Goal: Task Accomplishment & Management: Manage account settings

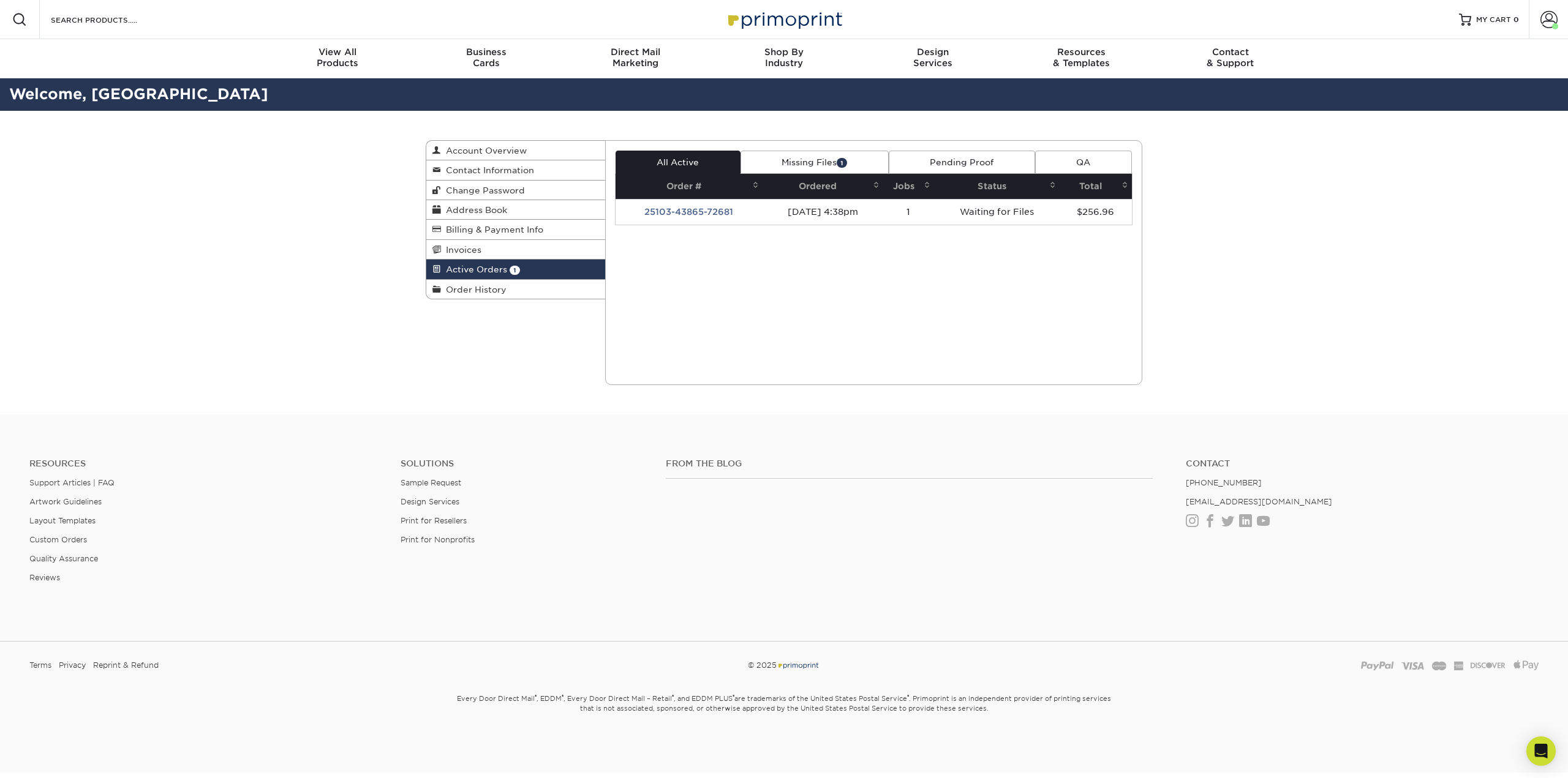
click at [701, 208] on td "25103-43865-72681" at bounding box center [689, 211] width 147 height 25
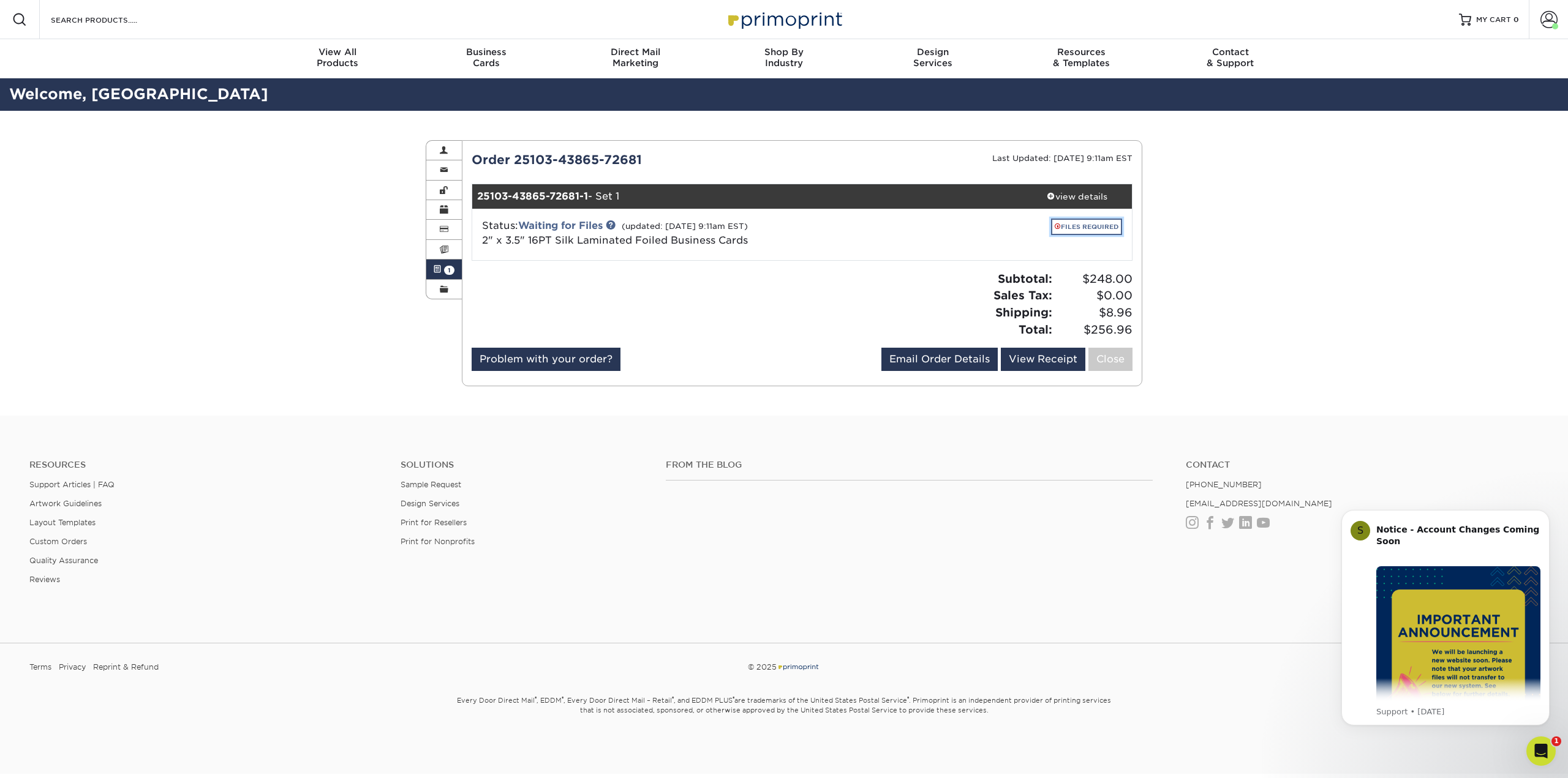
click at [1077, 228] on link "FILES REQUIRED" at bounding box center [1086, 227] width 71 height 17
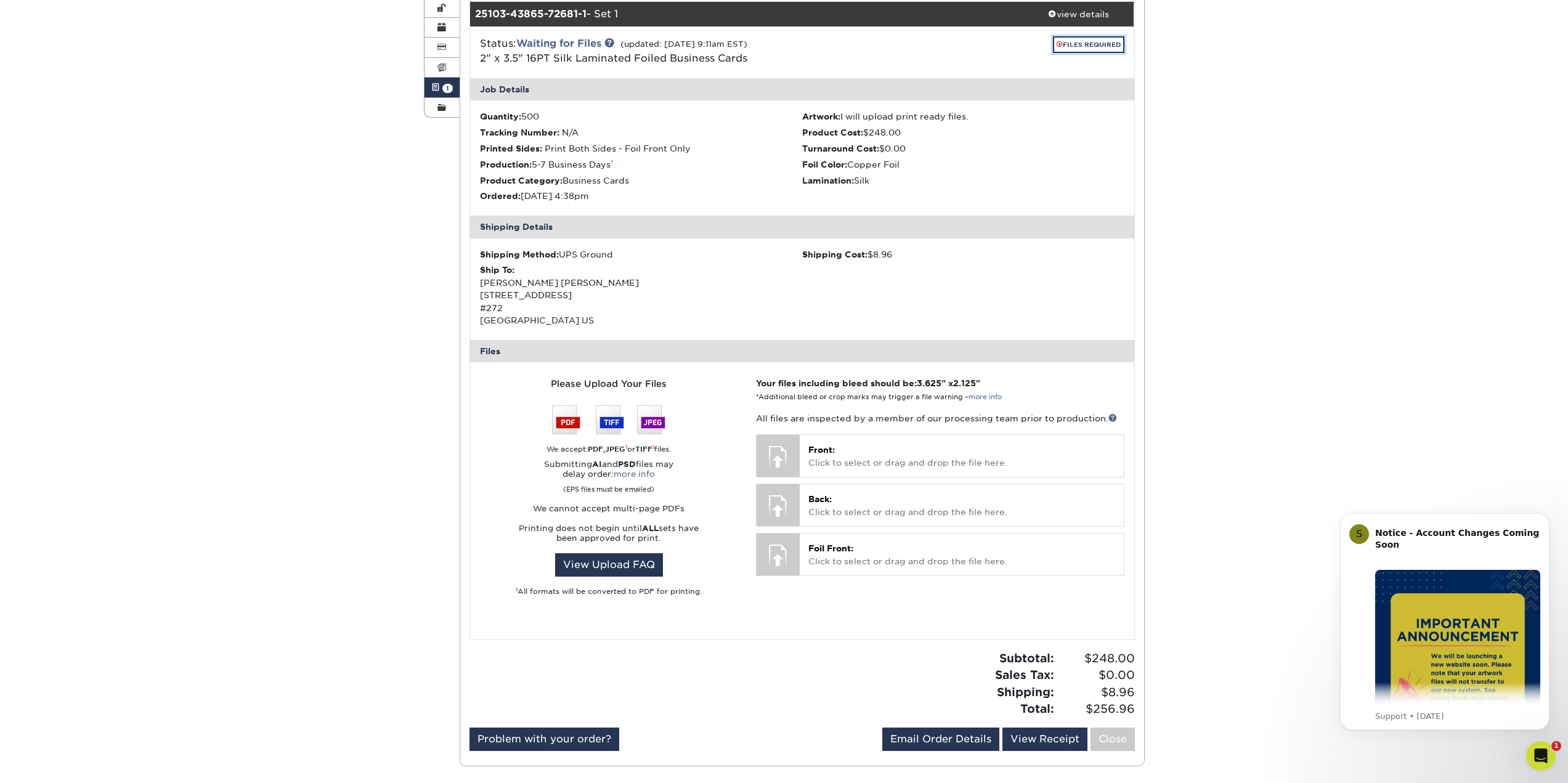
scroll to position [185, 0]
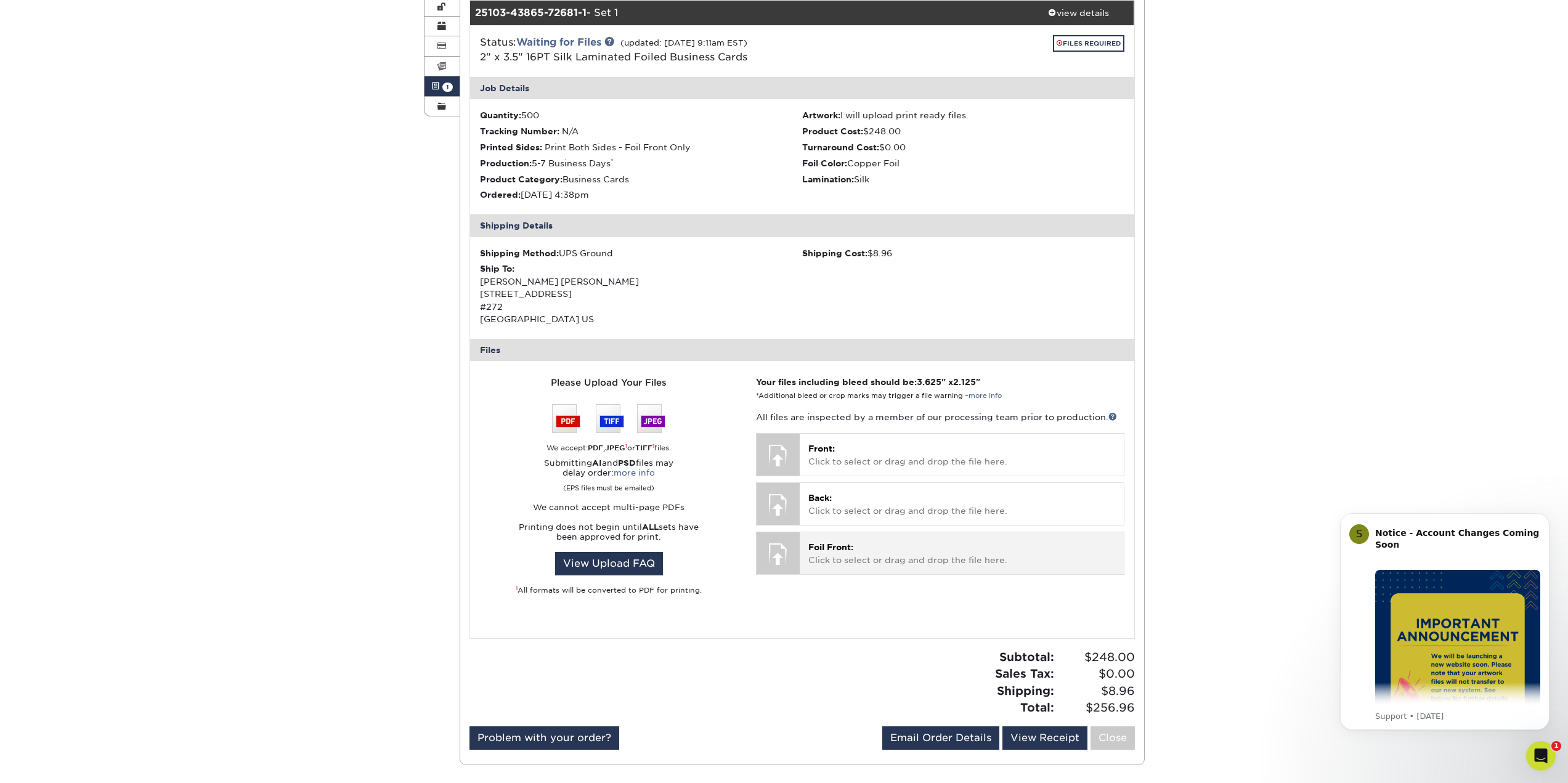
click at [783, 560] on div at bounding box center [778, 554] width 43 height 43
click at [776, 555] on div at bounding box center [778, 554] width 43 height 43
click at [826, 546] on span "Foil Front:" at bounding box center [831, 547] width 45 height 10
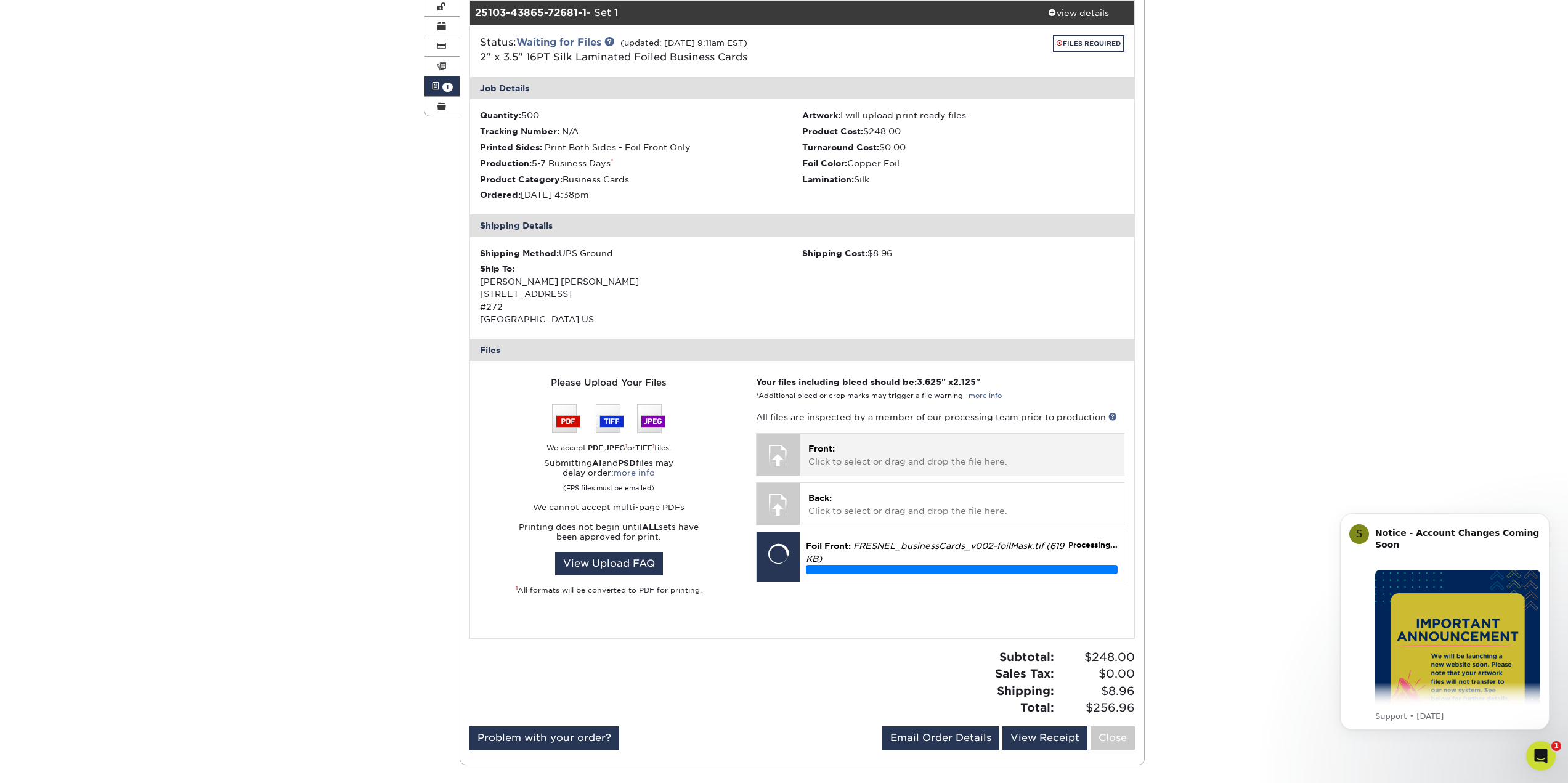
click at [876, 458] on p "Front: Click to select or drag and drop the file here." at bounding box center [962, 455] width 306 height 25
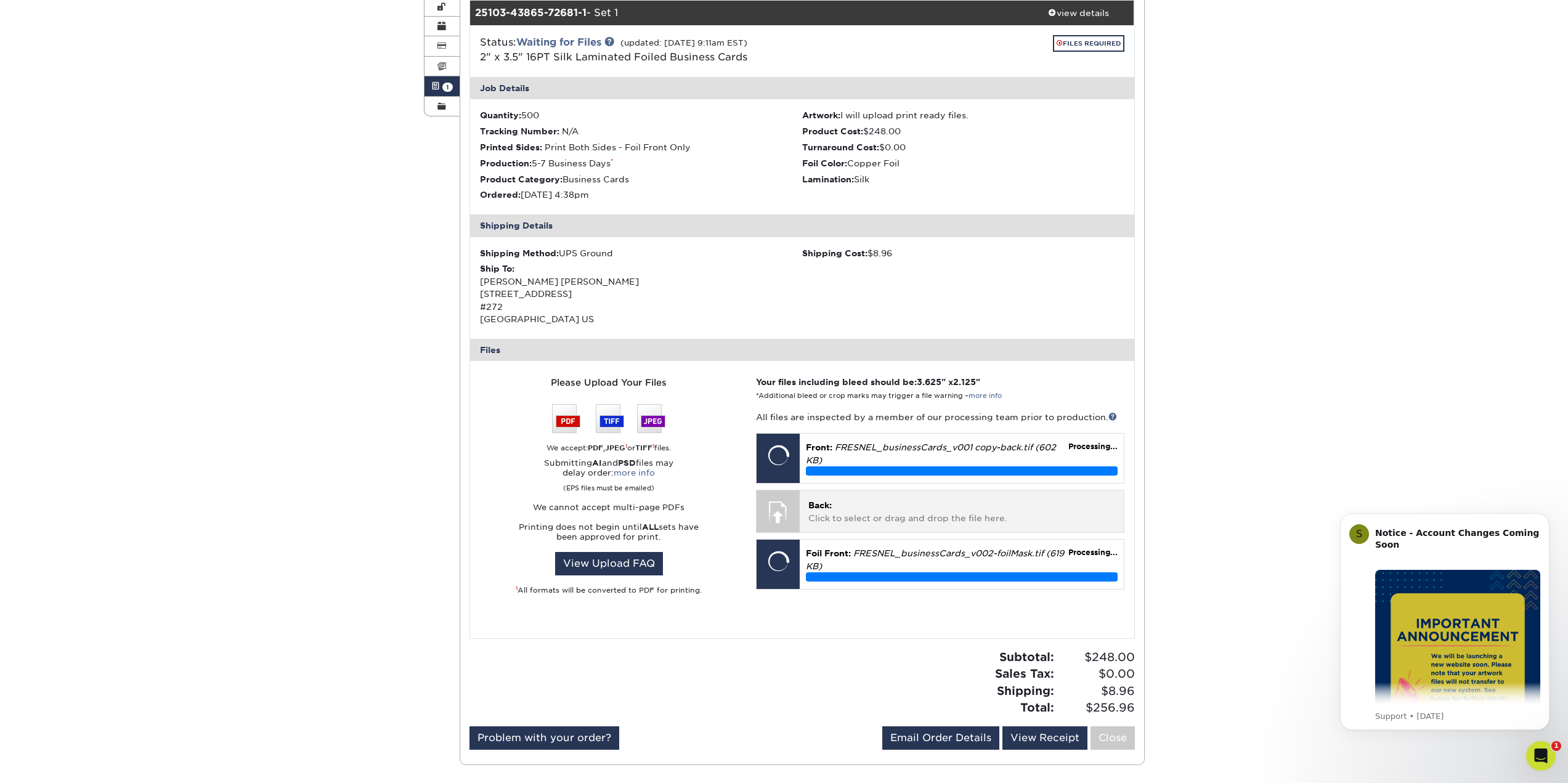
click at [894, 510] on p "Back: Click to select or drag and drop the file here." at bounding box center [962, 512] width 306 height 25
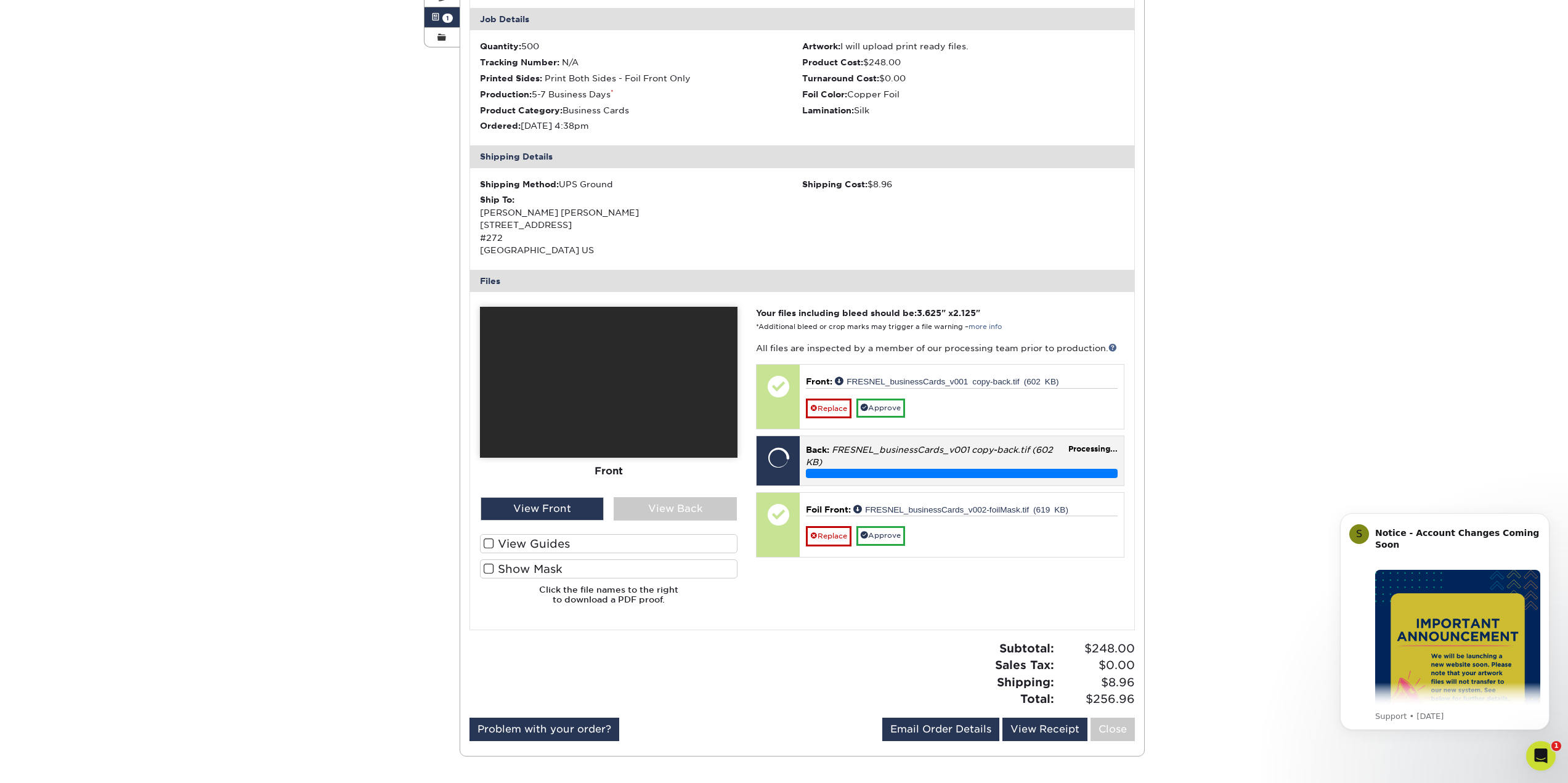
scroll to position [431, 0]
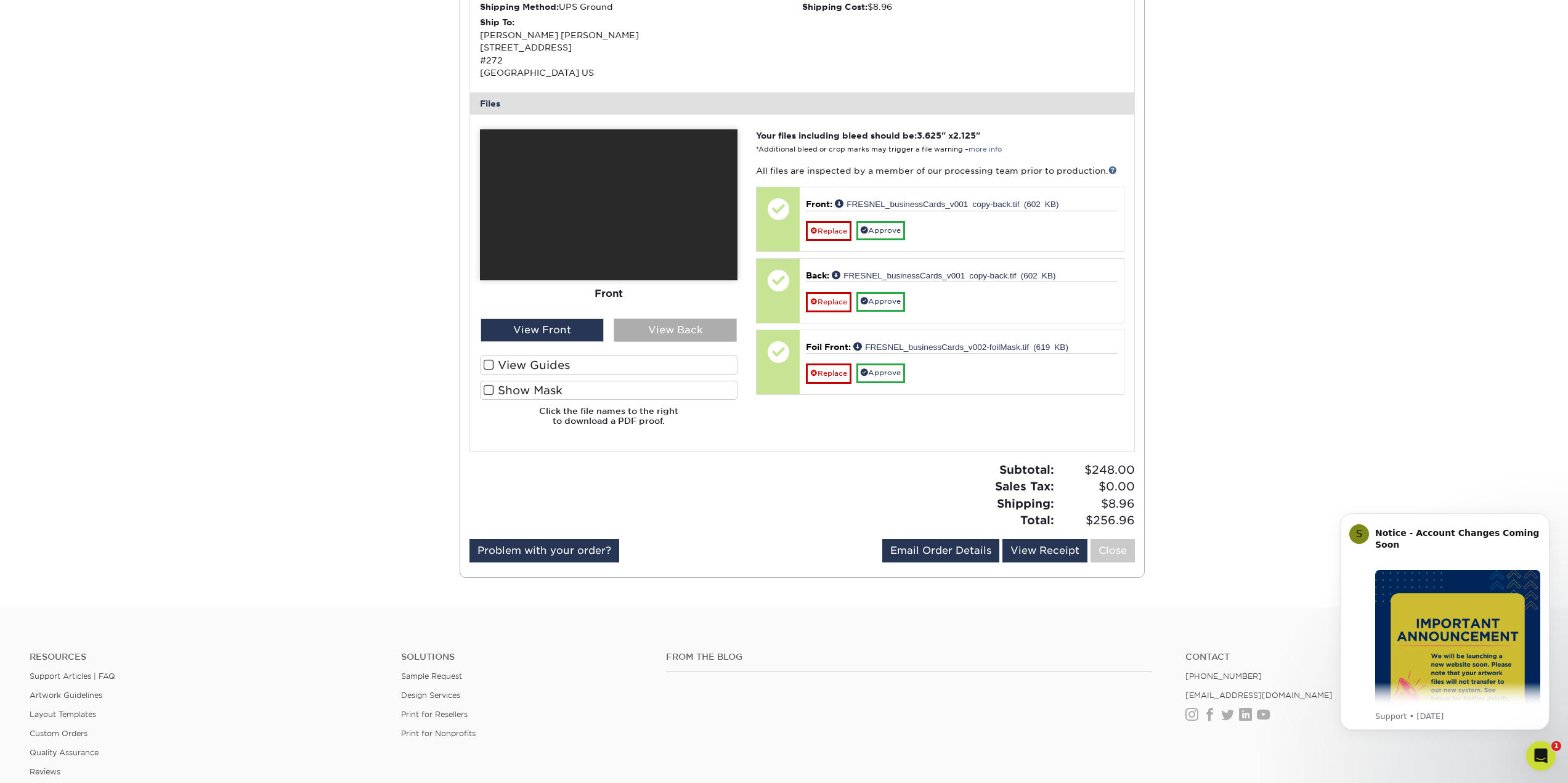
click at [645, 325] on div "View Back" at bounding box center [675, 330] width 123 height 24
click at [546, 330] on div "View Front" at bounding box center [542, 330] width 123 height 24
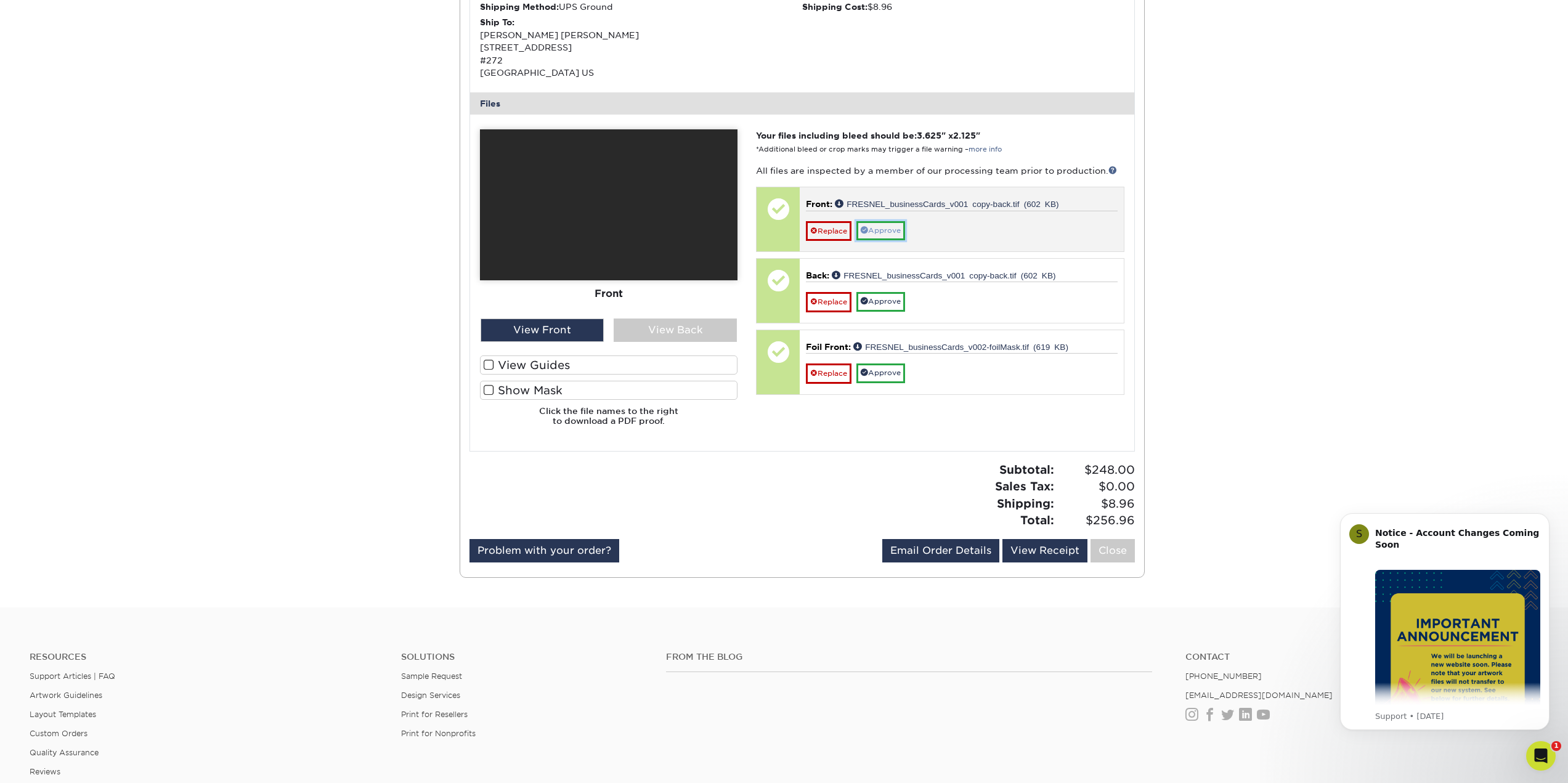
click at [892, 233] on link "Approve" at bounding box center [881, 231] width 48 height 19
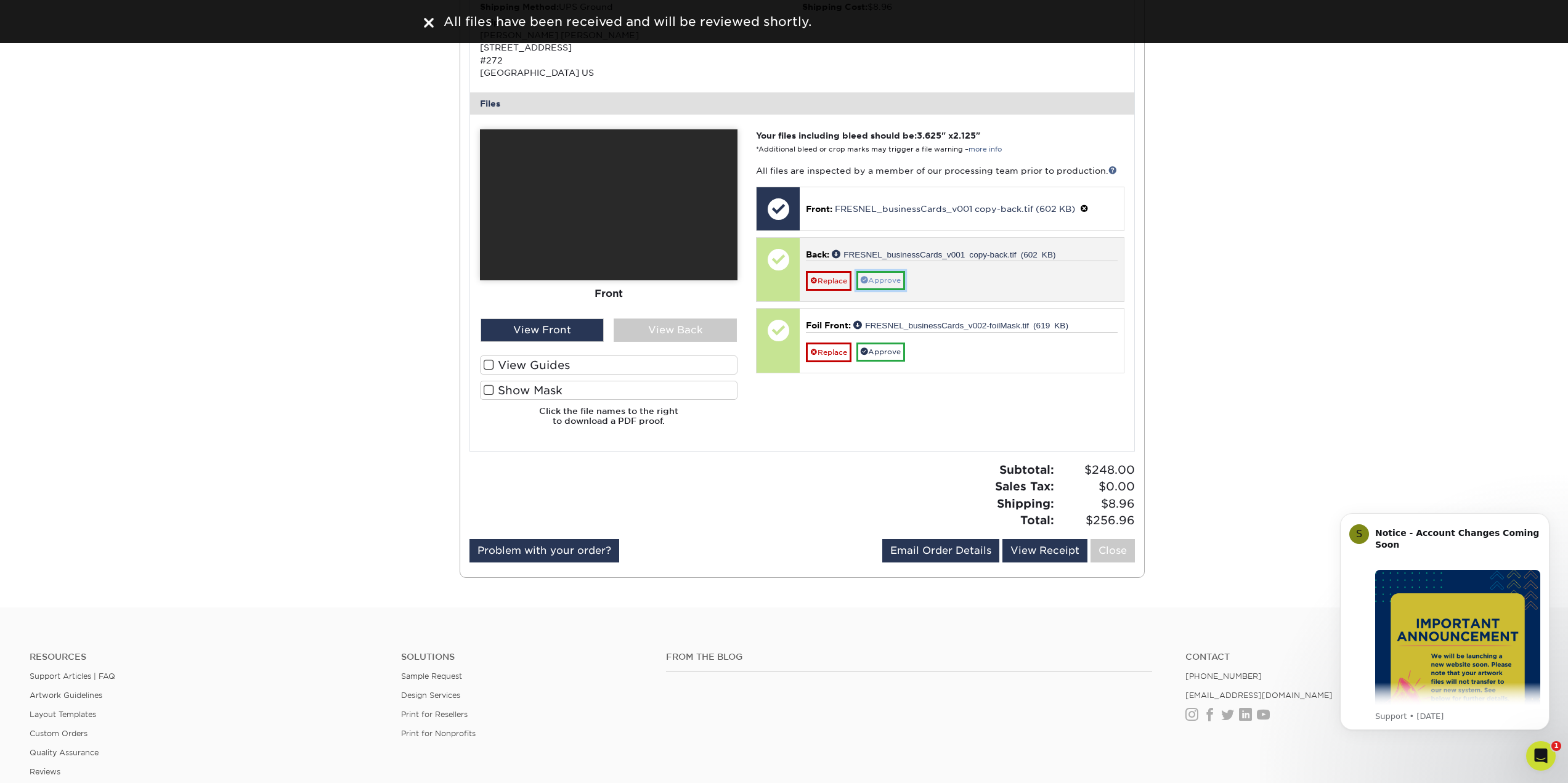
click at [893, 284] on link "Approve" at bounding box center [881, 281] width 48 height 19
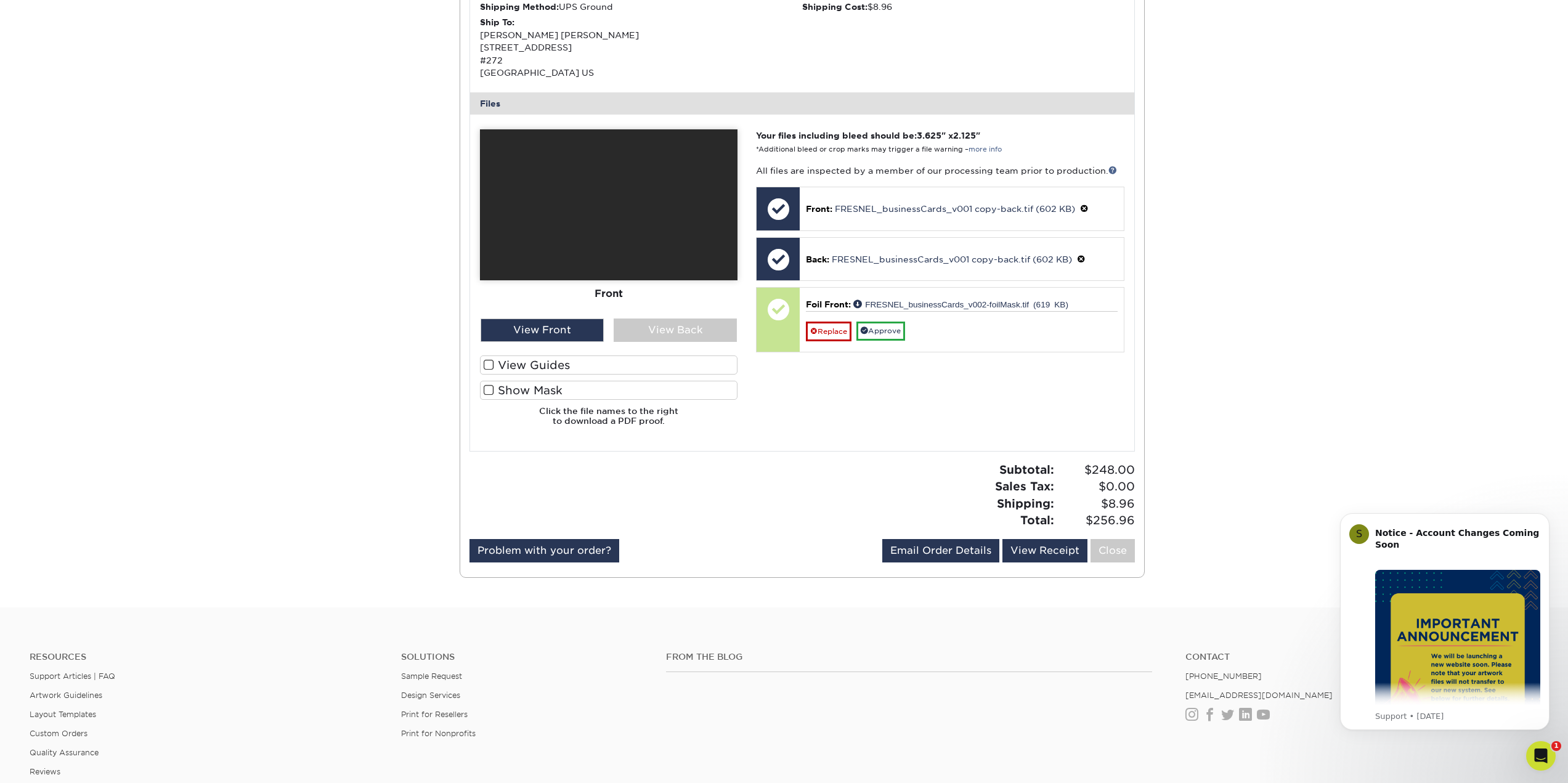
click at [501, 393] on label "Show Mask" at bounding box center [609, 390] width 258 height 19
click at [0, 0] on input "Show Mask" at bounding box center [0, 0] width 0 height 0
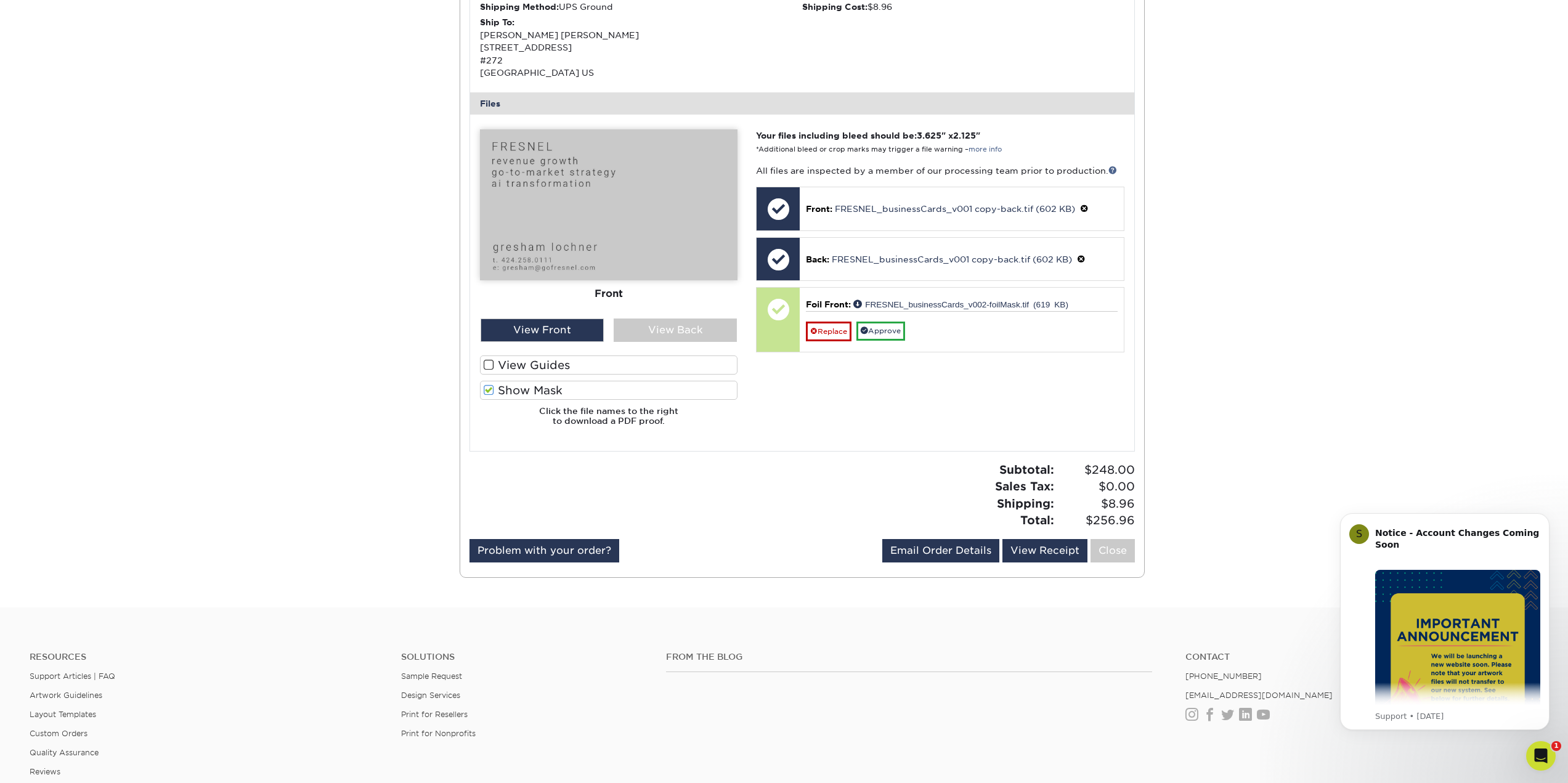
click at [557, 390] on label "Show Mask" at bounding box center [609, 390] width 258 height 19
click at [0, 0] on input "Show Mask" at bounding box center [0, 0] width 0 height 0
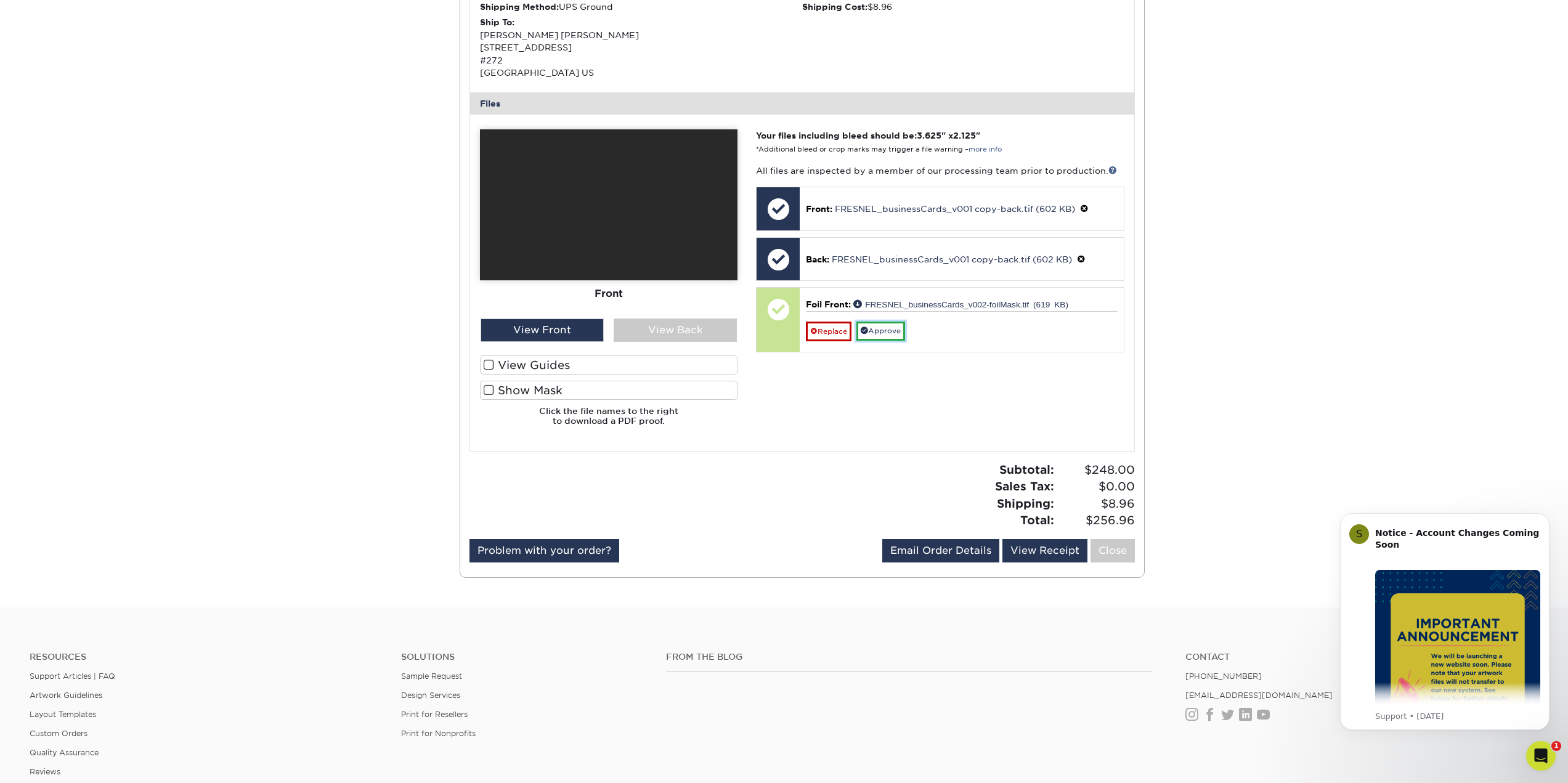
click at [887, 336] on link "Approve" at bounding box center [881, 332] width 48 height 19
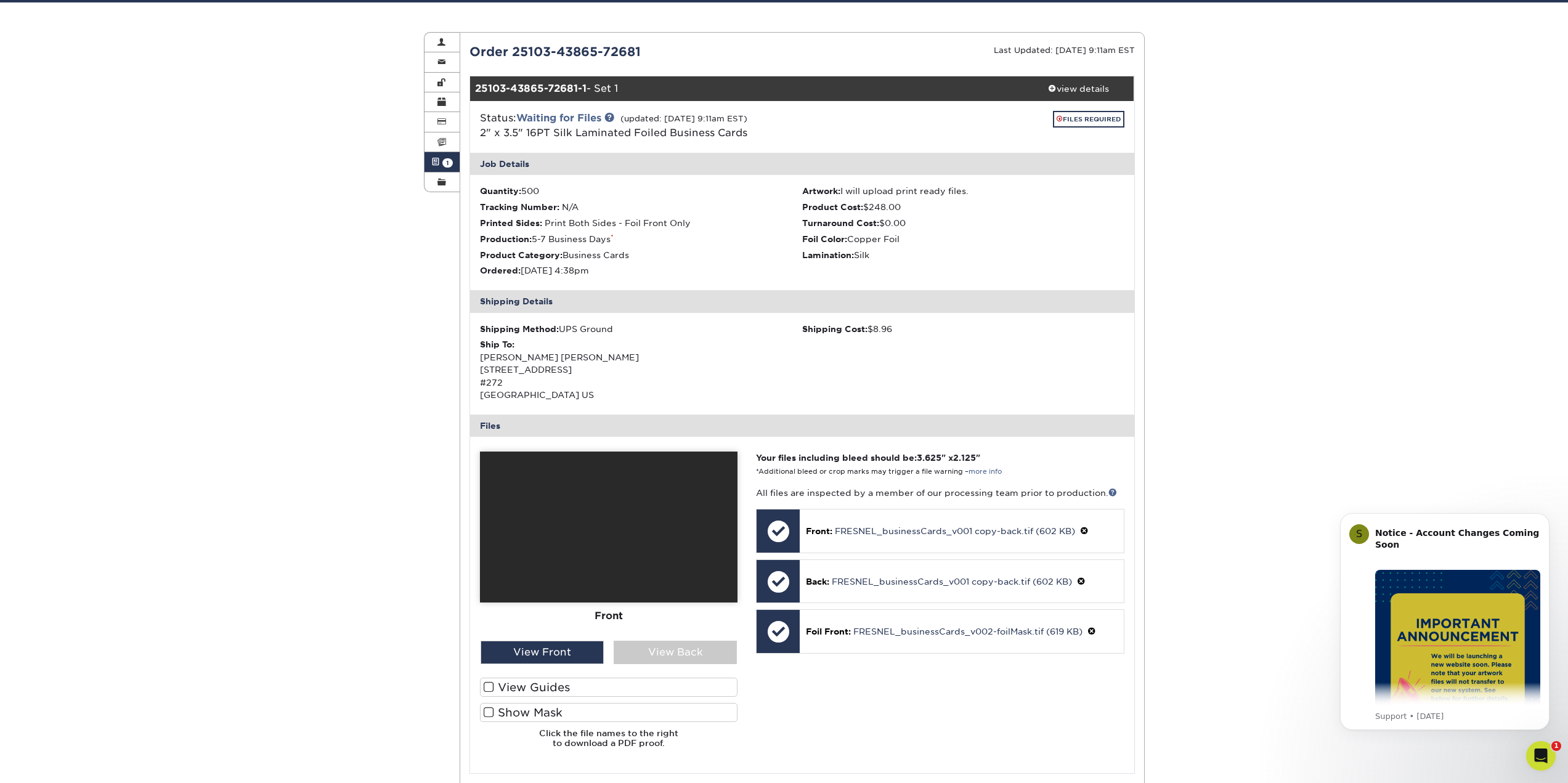
scroll to position [308, 0]
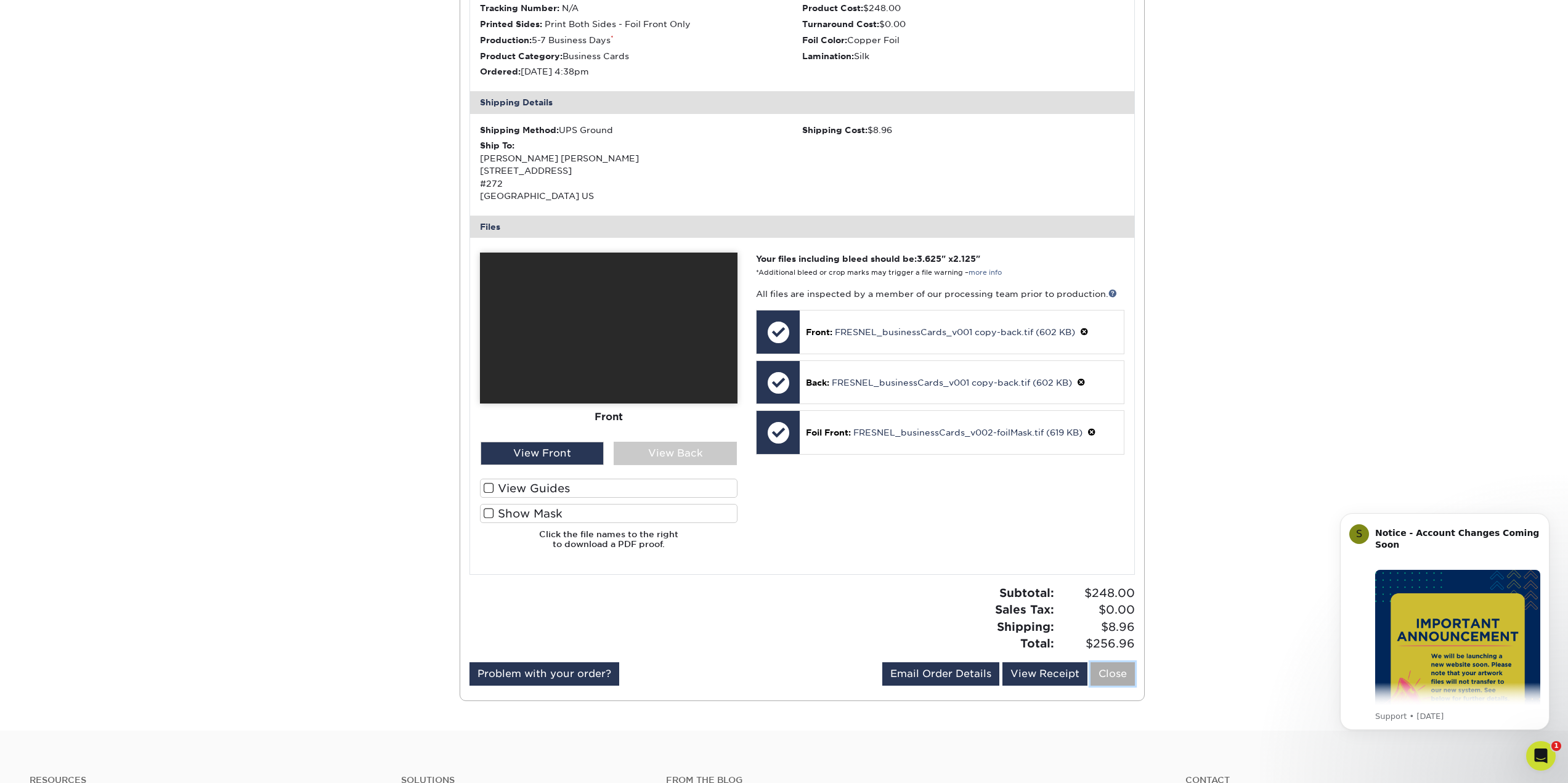
click at [1111, 672] on link "Close" at bounding box center [1112, 674] width 44 height 24
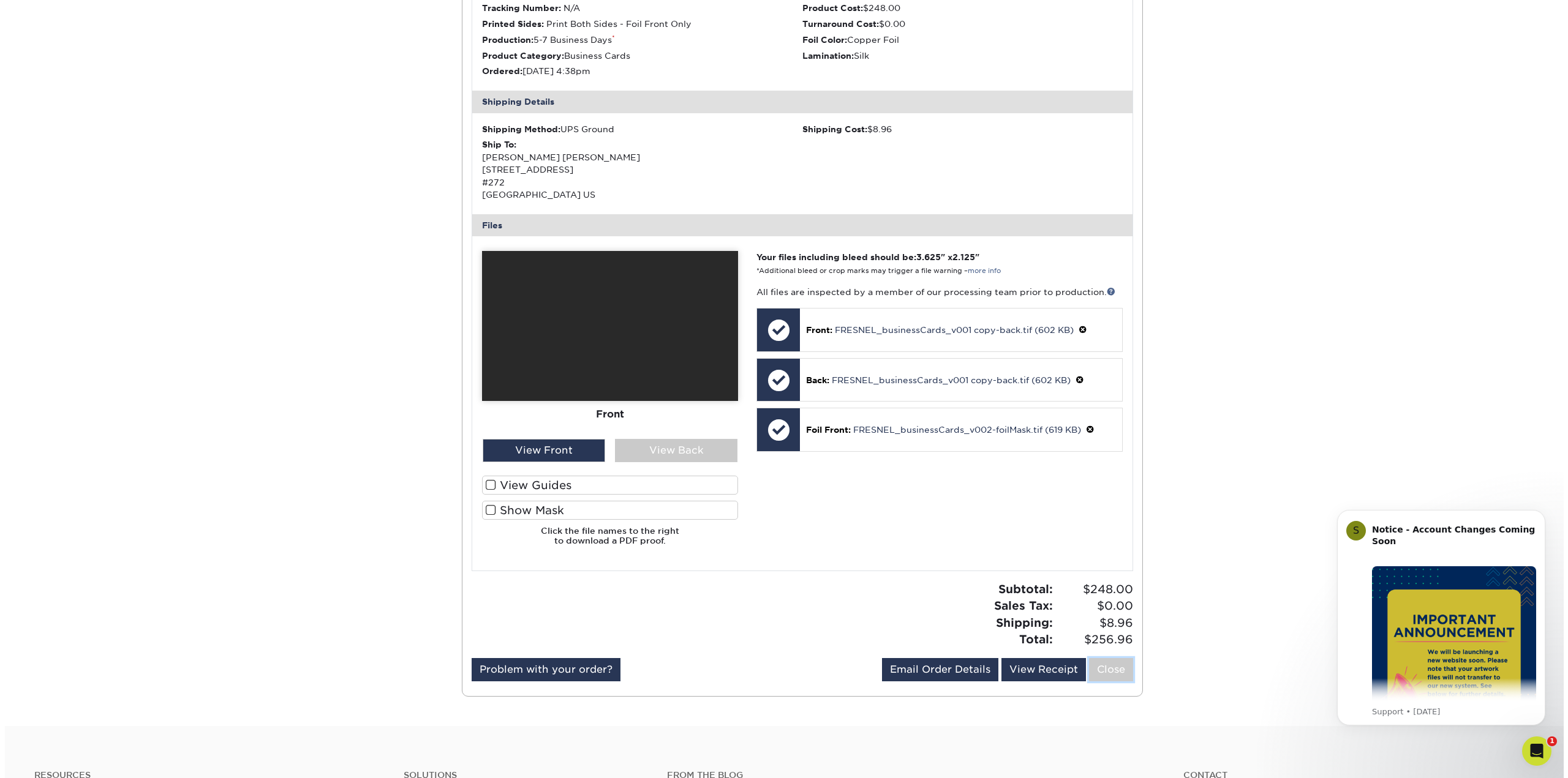
scroll to position [0, 0]
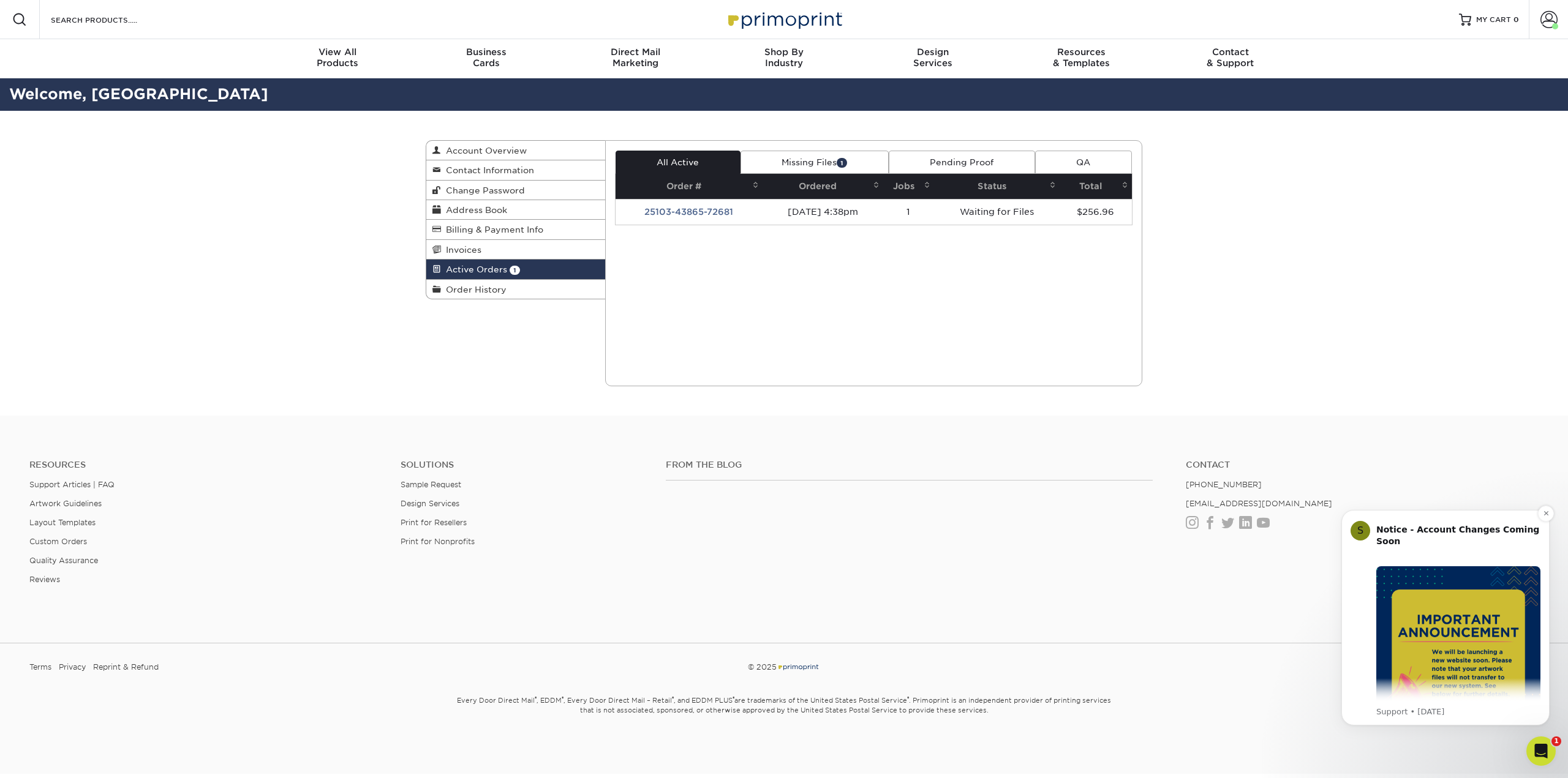
click at [1485, 658] on img "Message content" at bounding box center [1459, 648] width 165 height 164
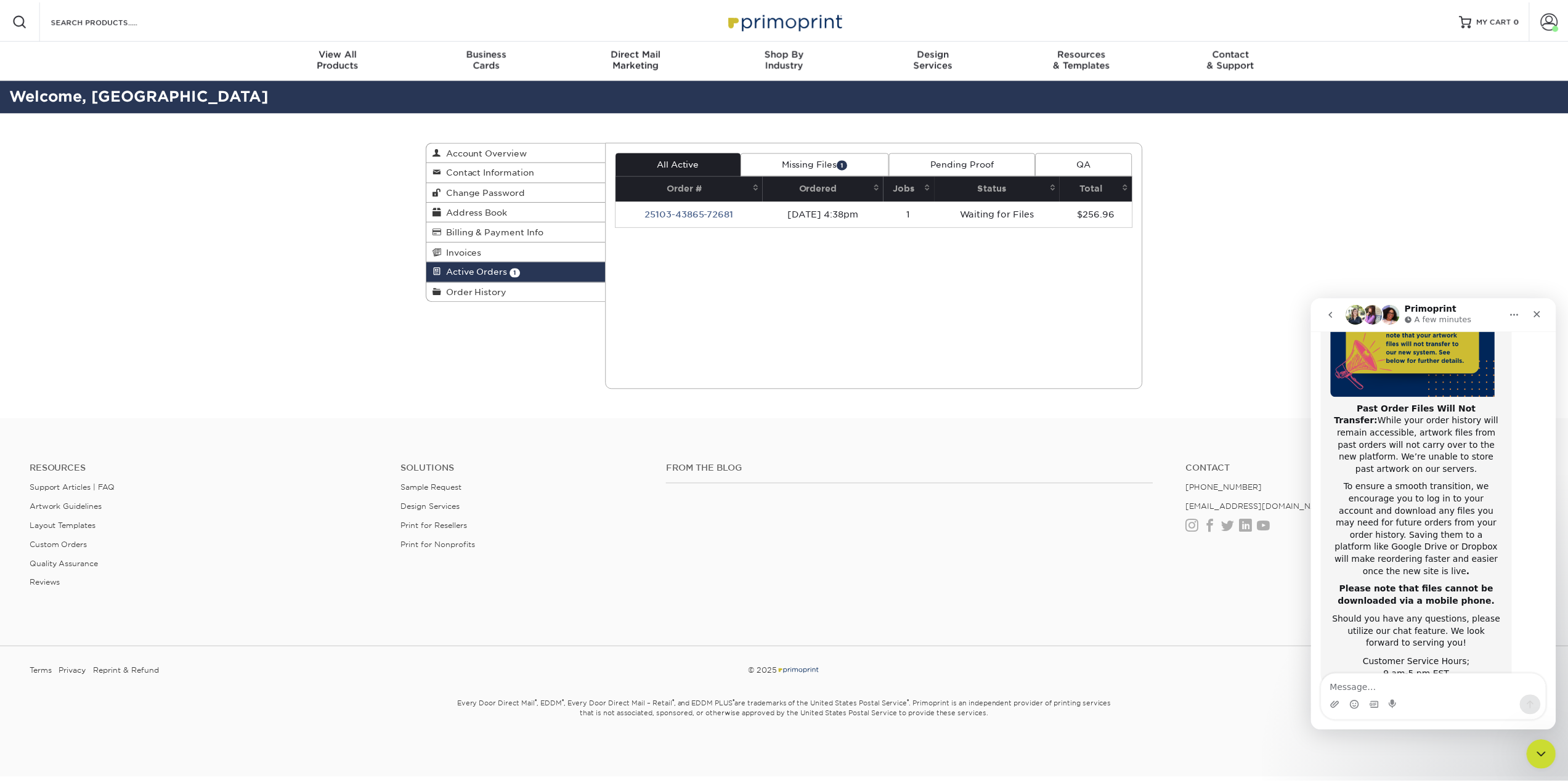
scroll to position [195, 0]
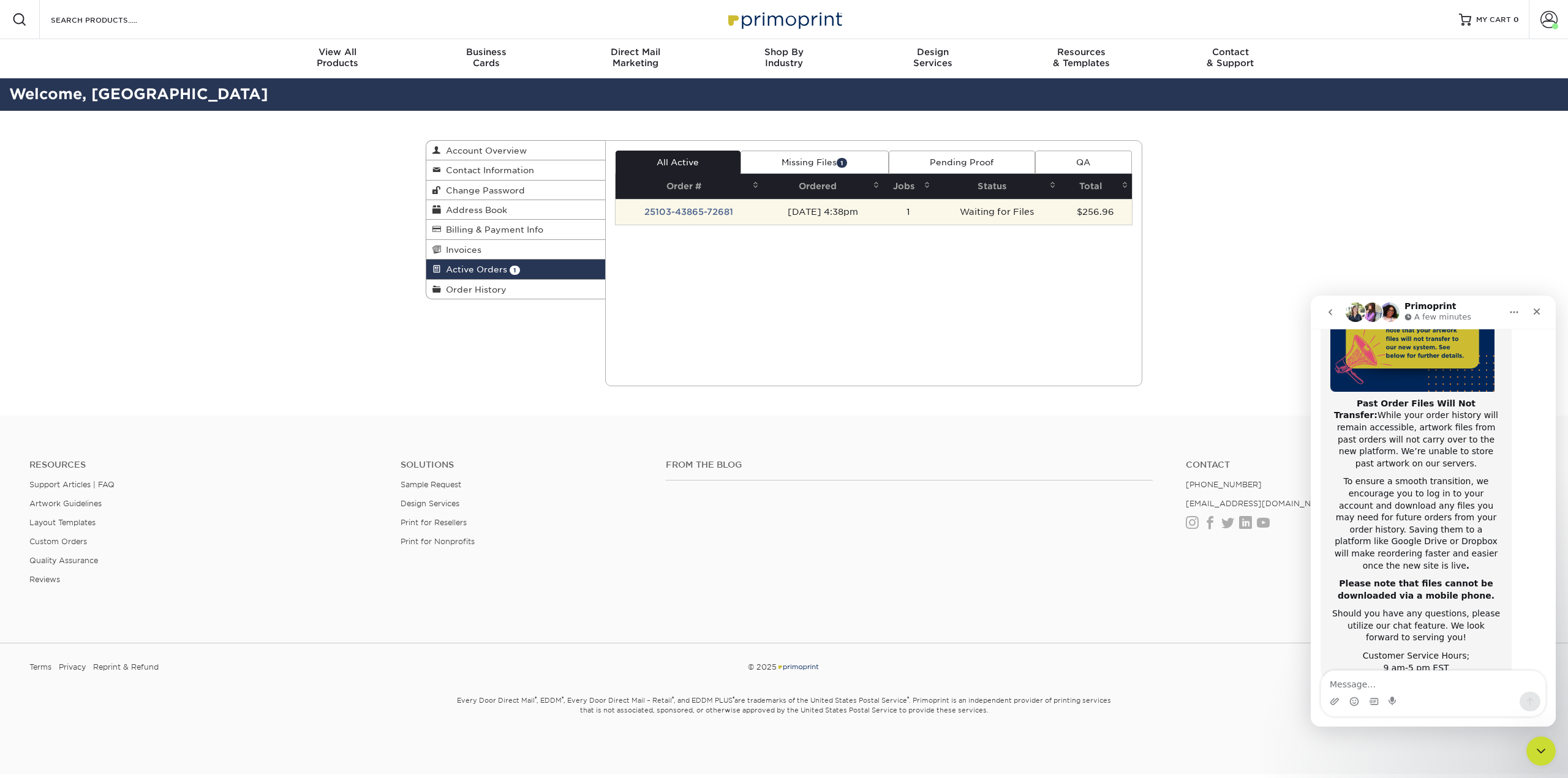
click at [698, 205] on td "25103-43865-72681" at bounding box center [689, 211] width 147 height 25
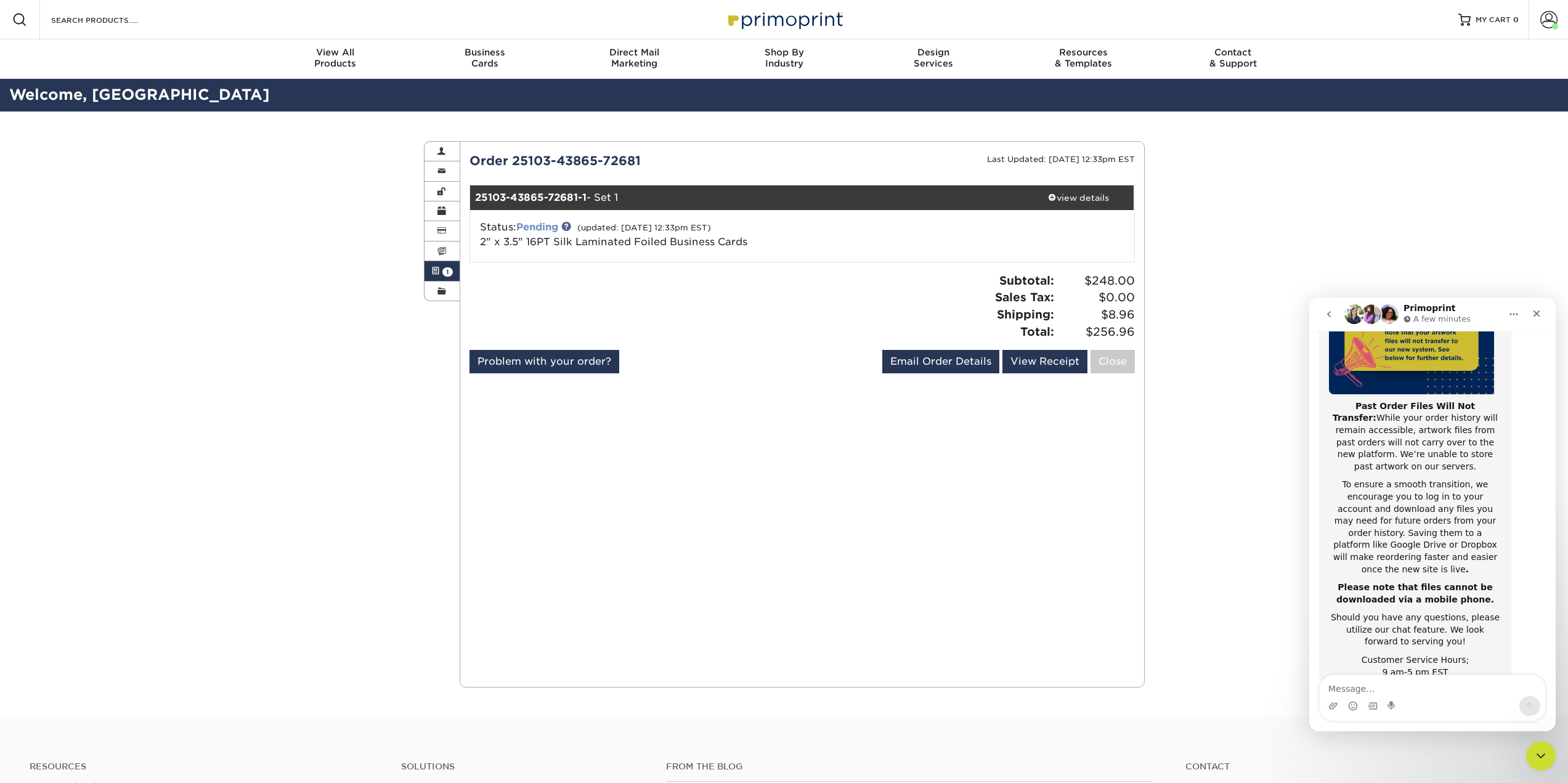
click at [548, 227] on link "Pending" at bounding box center [537, 226] width 42 height 12
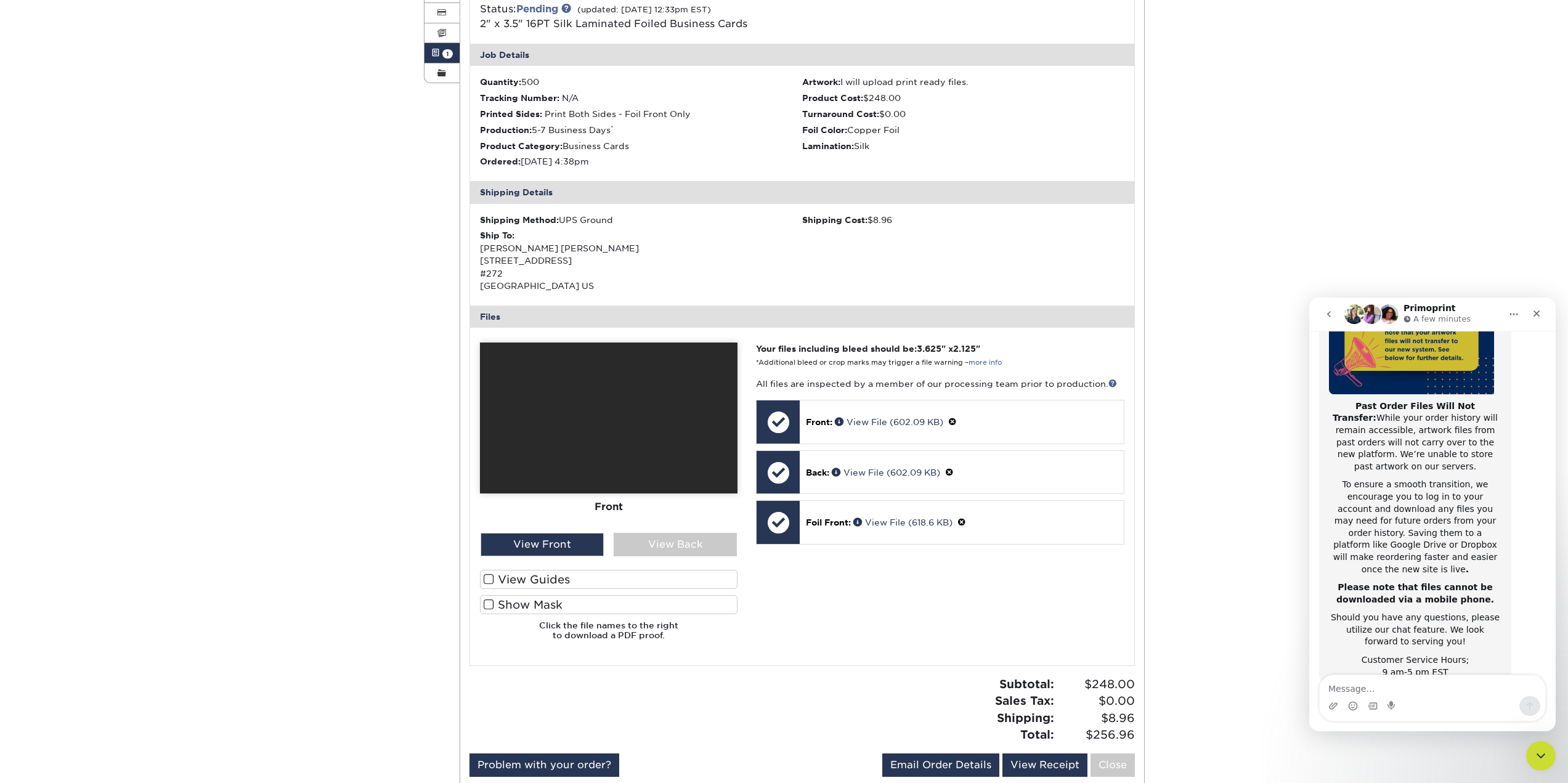
scroll to position [308, 0]
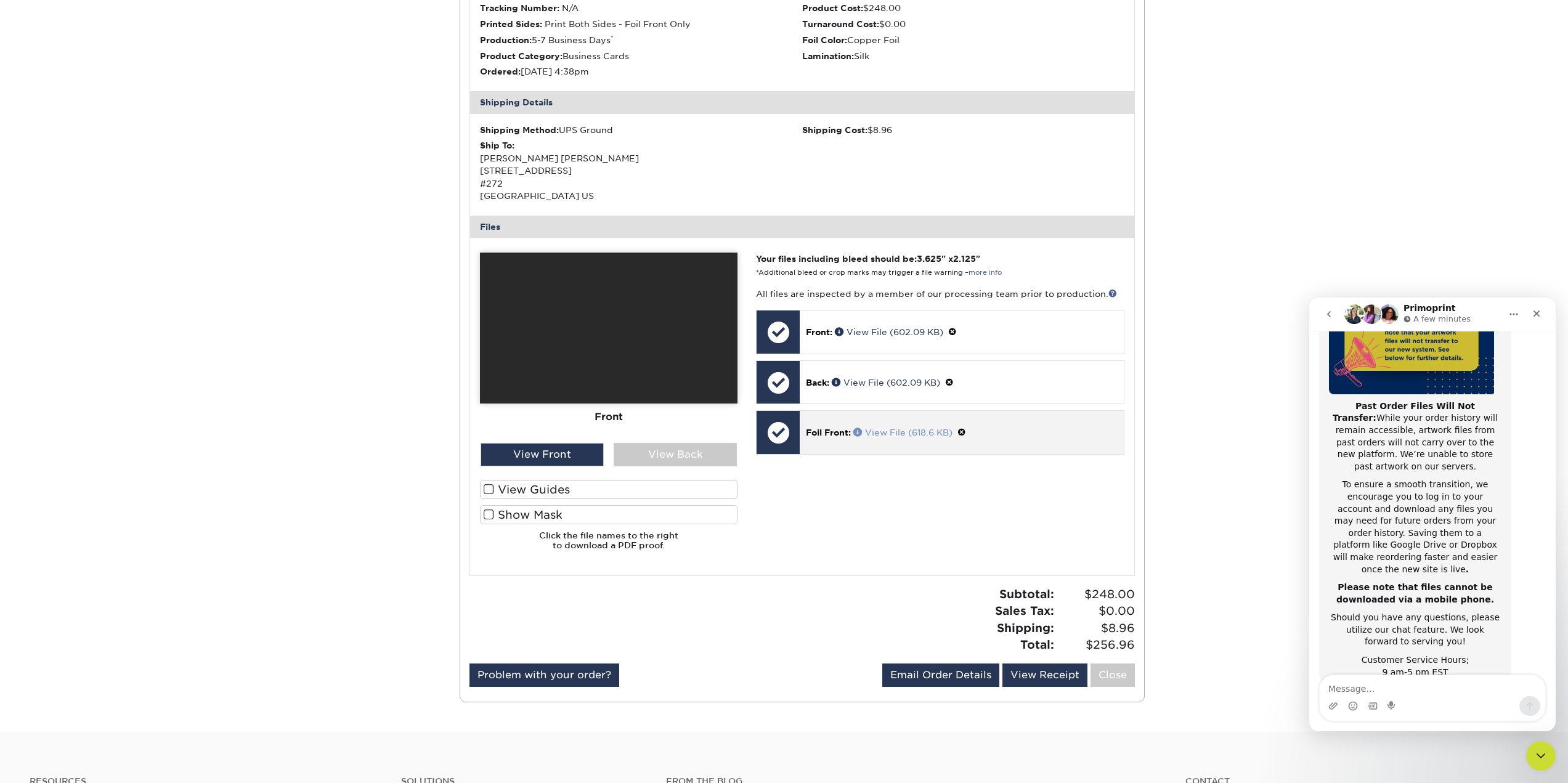
click at [910, 433] on link "View File (618.6 KB)" at bounding box center [903, 433] width 99 height 10
click at [966, 430] on span at bounding box center [962, 433] width 8 height 10
click at [824, 448] on link "Ok" at bounding box center [819, 447] width 26 height 19
click at [890, 440] on p "Foil Front: Click to select or drag and drop the file here." at bounding box center [962, 432] width 306 height 25
click at [548, 515] on label "Show Mask" at bounding box center [609, 515] width 258 height 19
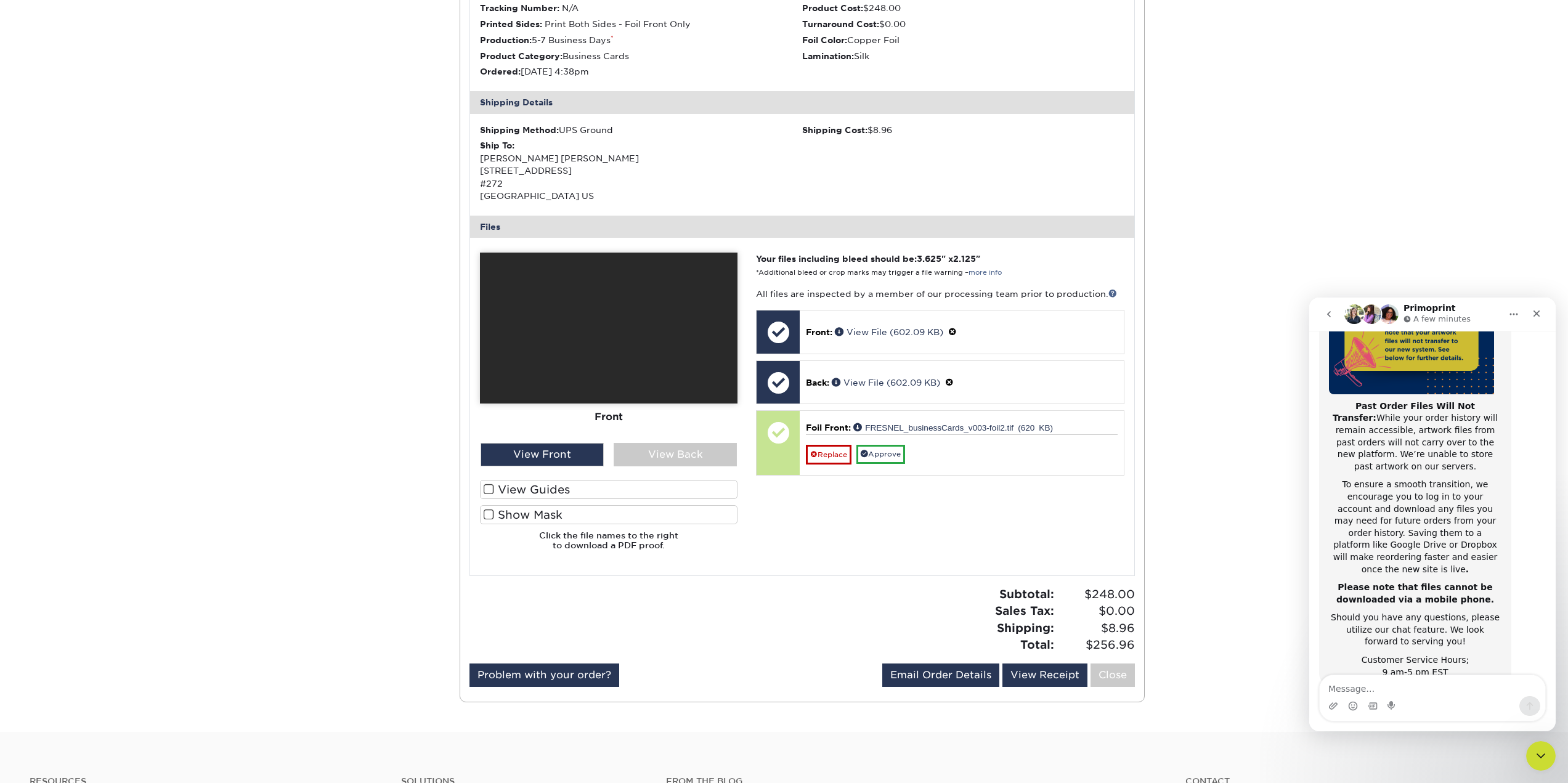
click at [0, 0] on input "Show Mask" at bounding box center [0, 0] width 0 height 0
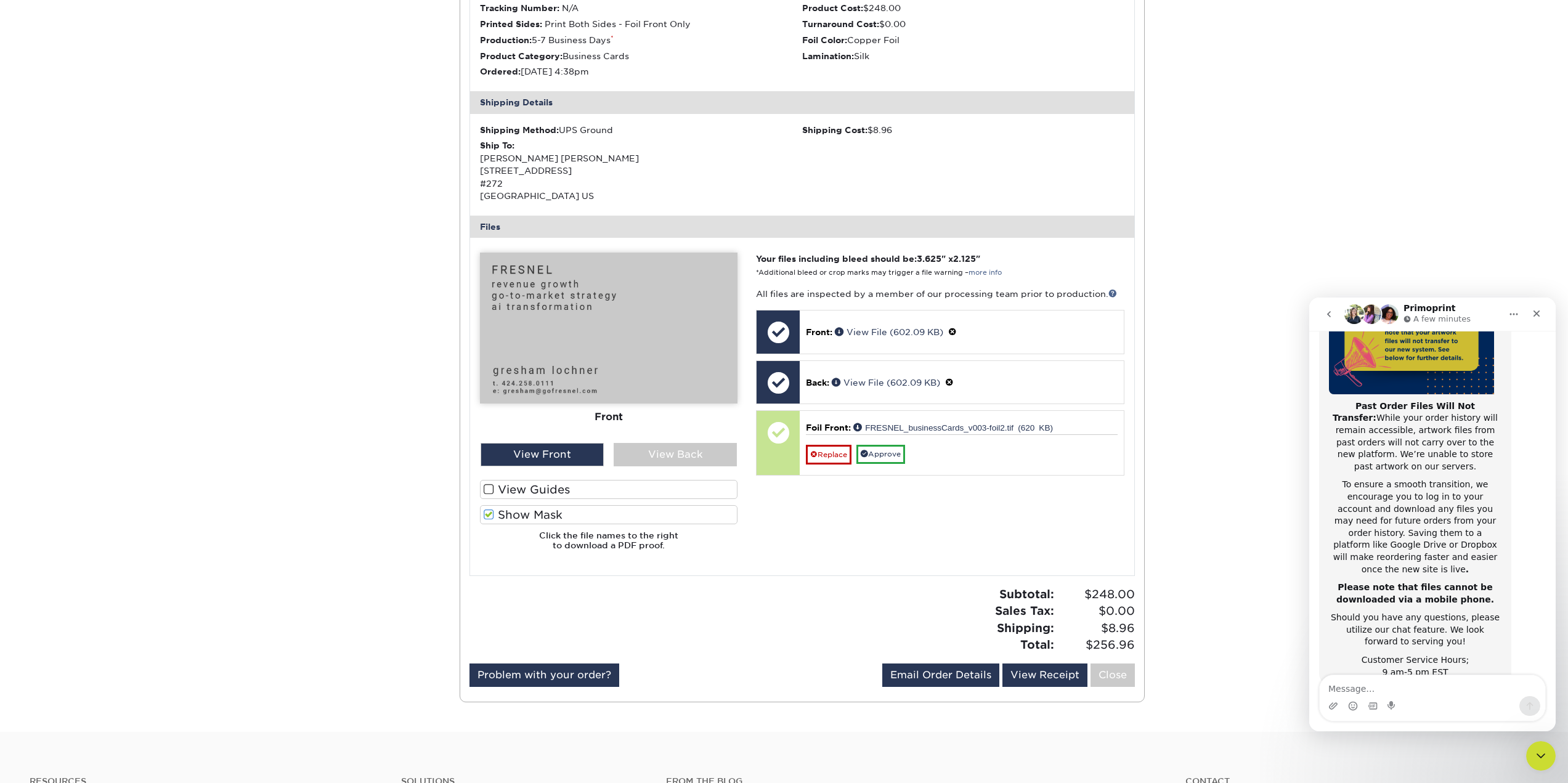
click at [548, 515] on label "Show Mask" at bounding box center [609, 515] width 258 height 19
click at [0, 0] on input "Show Mask" at bounding box center [0, 0] width 0 height 0
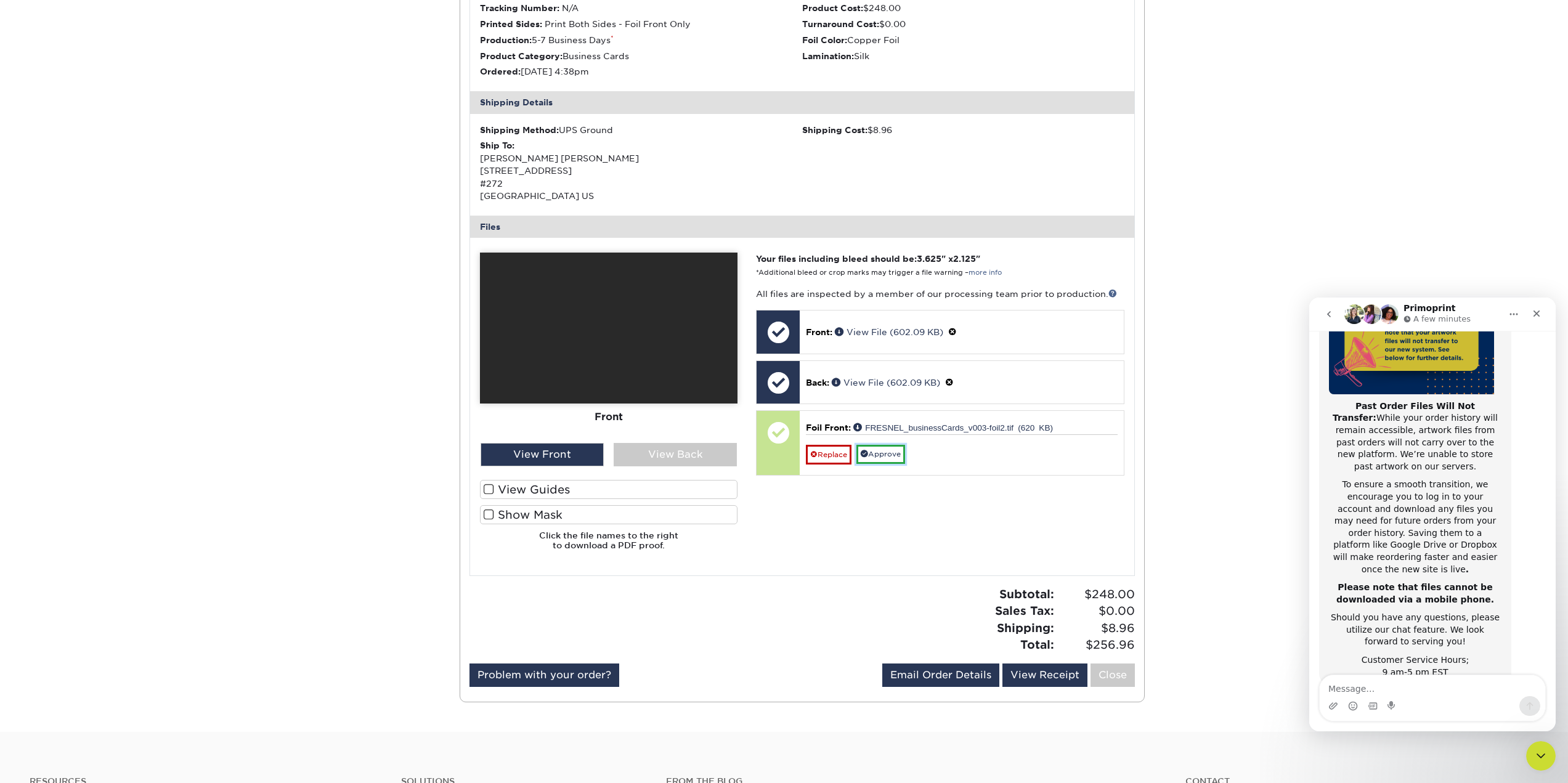
click at [898, 459] on link "Approve" at bounding box center [881, 455] width 48 height 19
click at [1533, 313] on icon "Close" at bounding box center [1536, 314] width 10 height 10
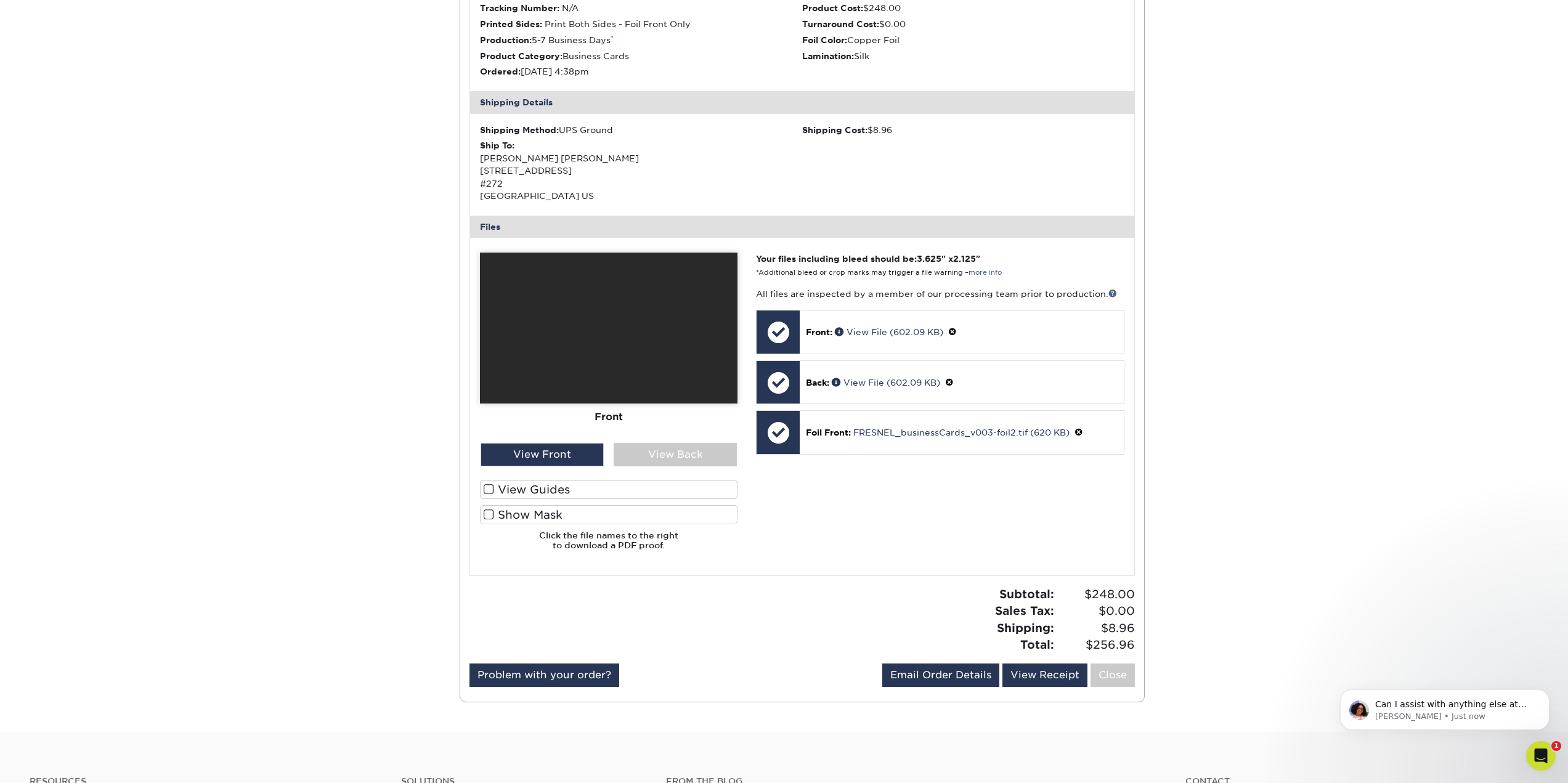
scroll to position [0, 0]
click at [1452, 717] on p "[PERSON_NAME] • Just now" at bounding box center [1454, 717] width 159 height 11
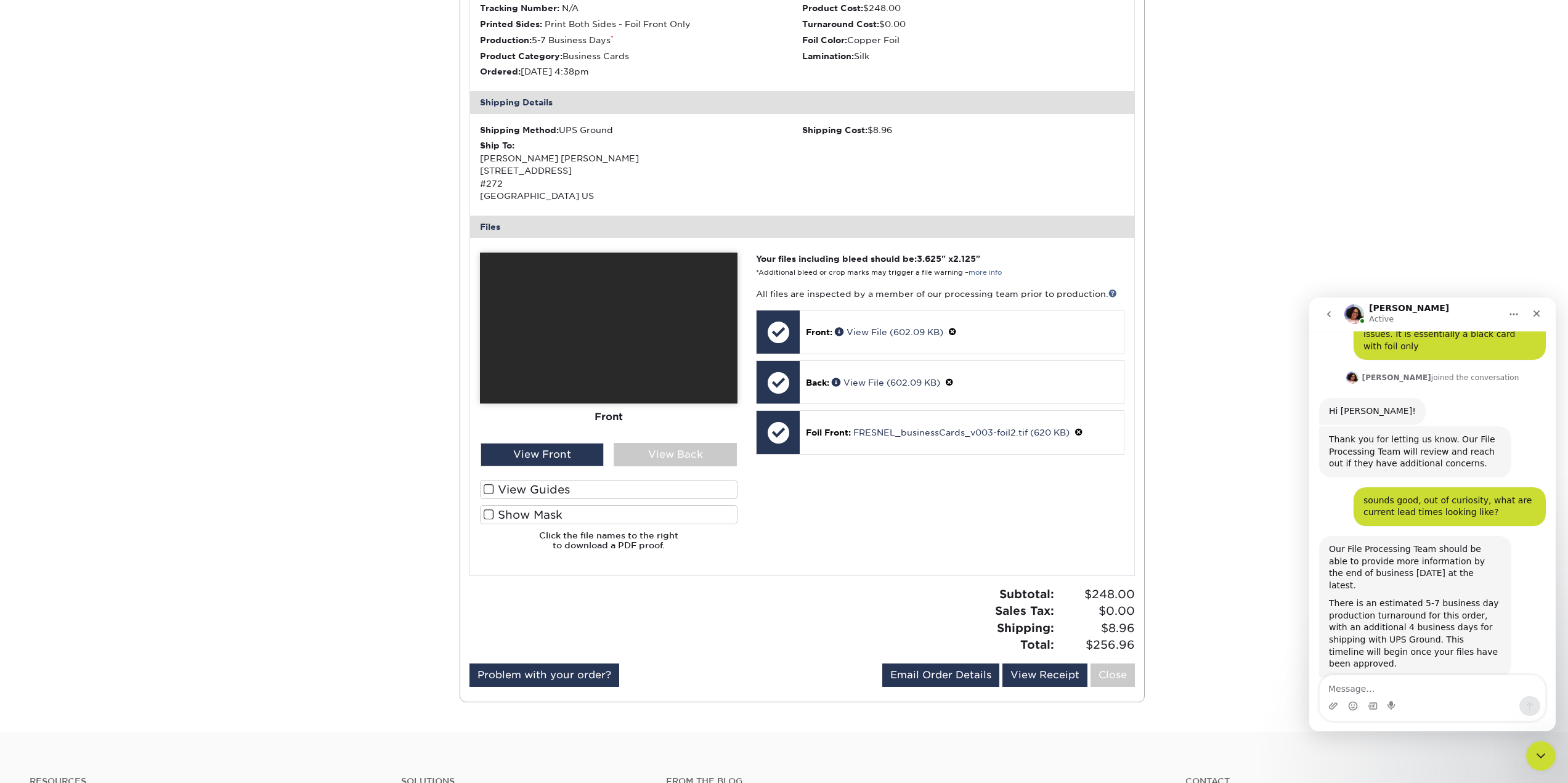
scroll to position [717, 0]
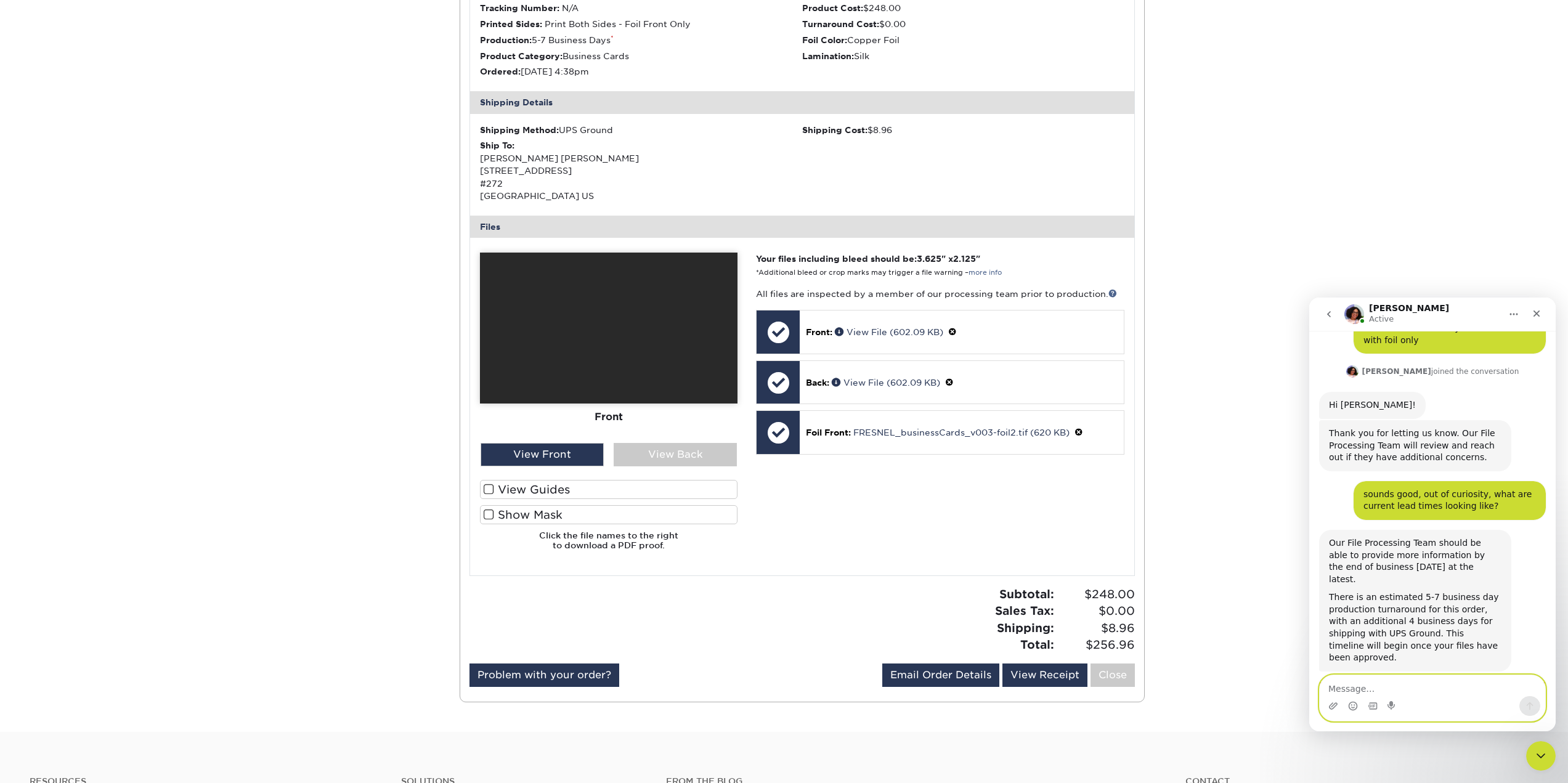
click at [1367, 683] on textarea "Message…" at bounding box center [1432, 685] width 226 height 21
type textarea "nope, that's it, thanks!"
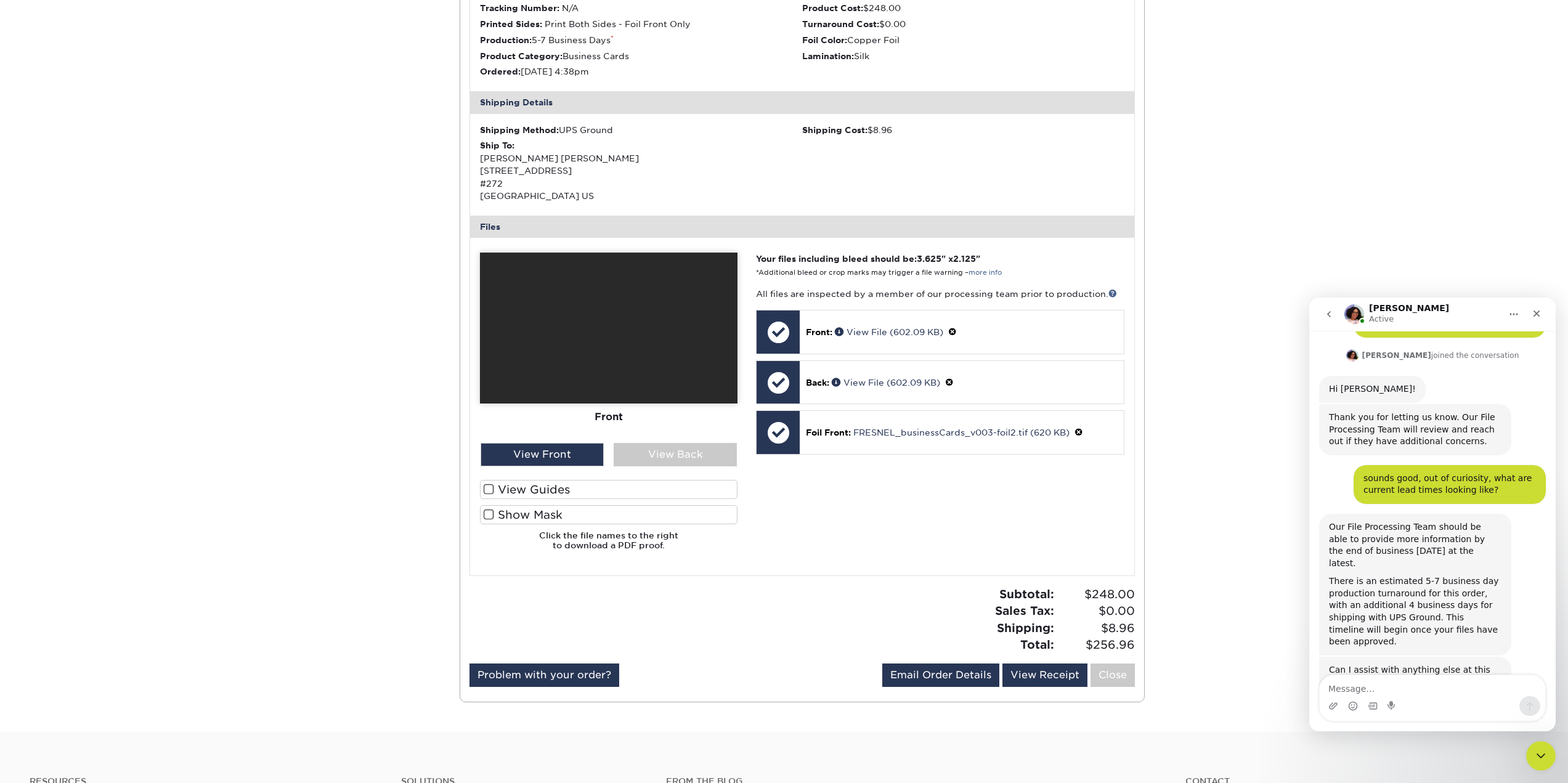
click at [148, 222] on div "Active Orders Account Overview Contact Information Change Password Address Book…" at bounding box center [784, 267] width 1568 height 928
click at [1535, 314] on icon "Close" at bounding box center [1536, 314] width 10 height 10
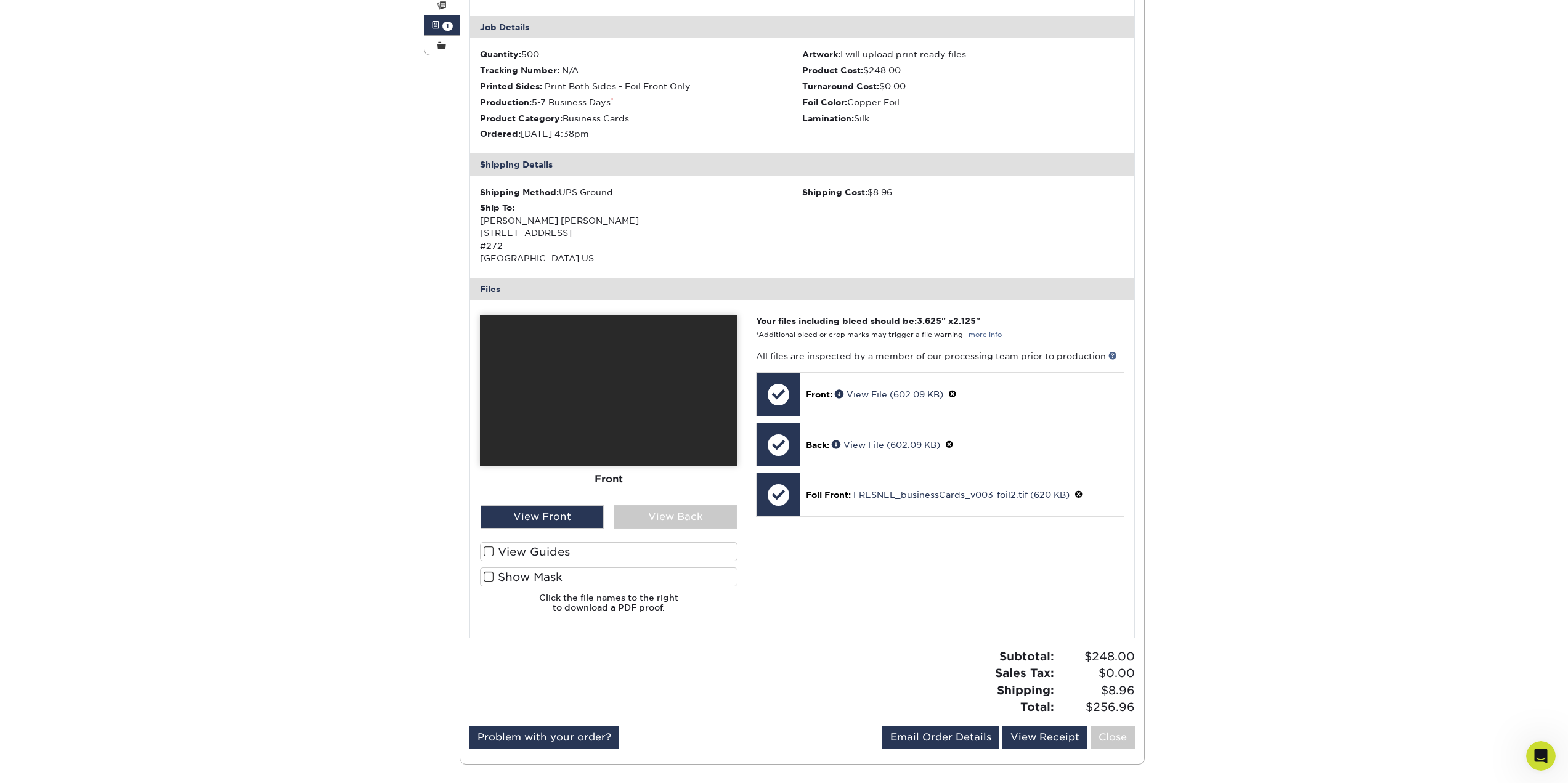
scroll to position [246, 0]
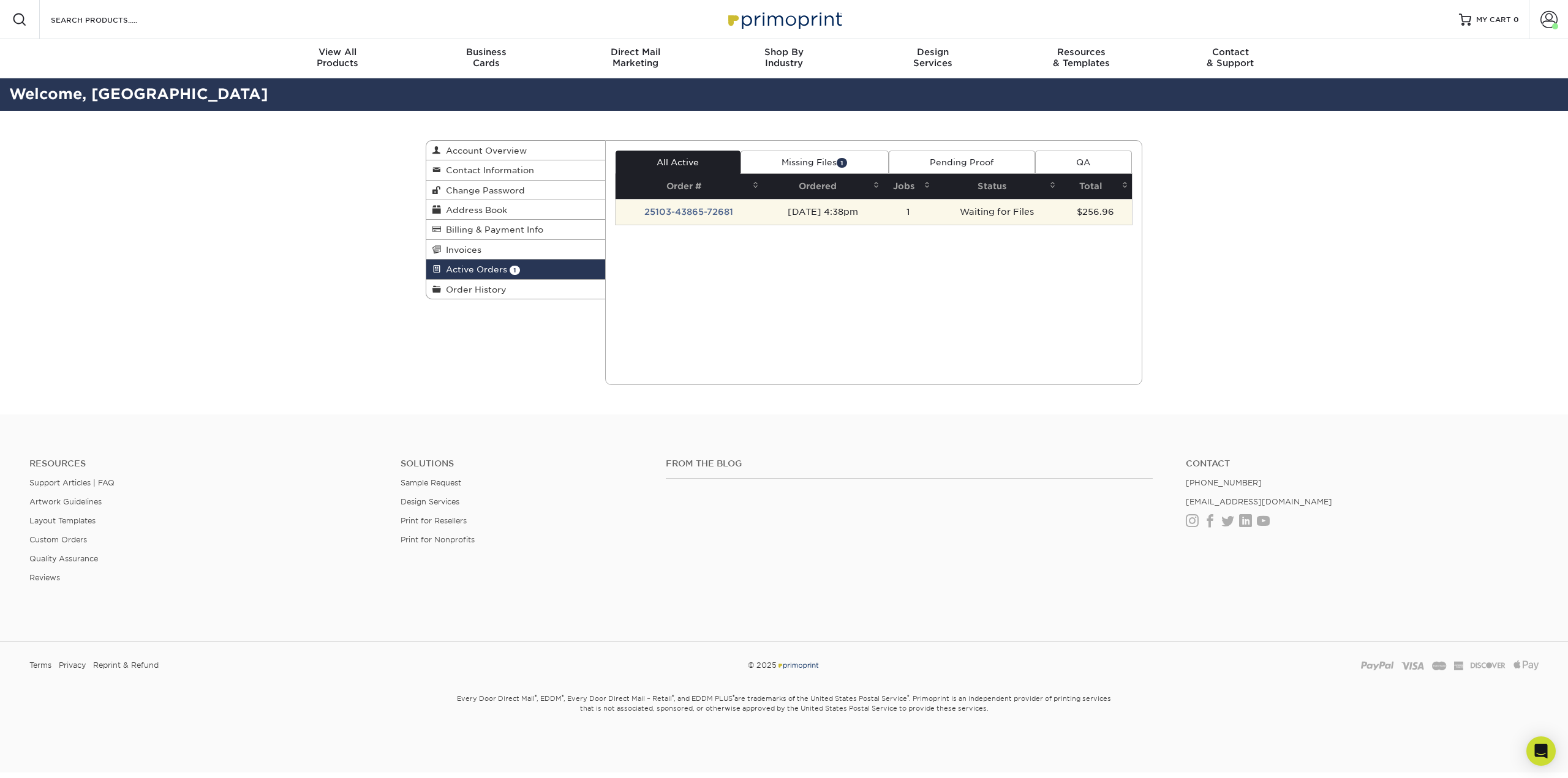
click at [693, 210] on td "25103-43865-72681" at bounding box center [689, 211] width 147 height 25
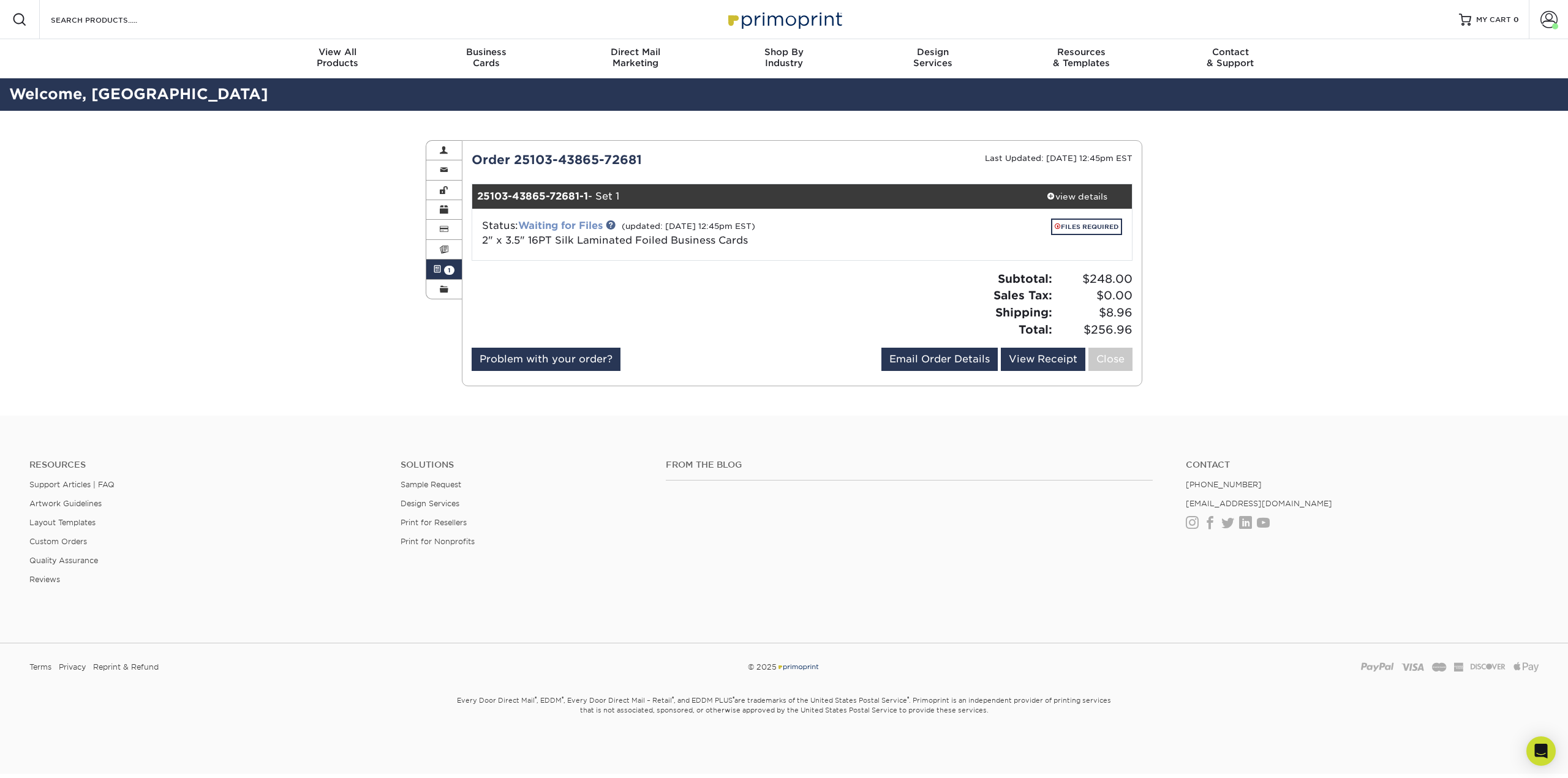
click at [571, 226] on link "Waiting for Files" at bounding box center [560, 225] width 85 height 12
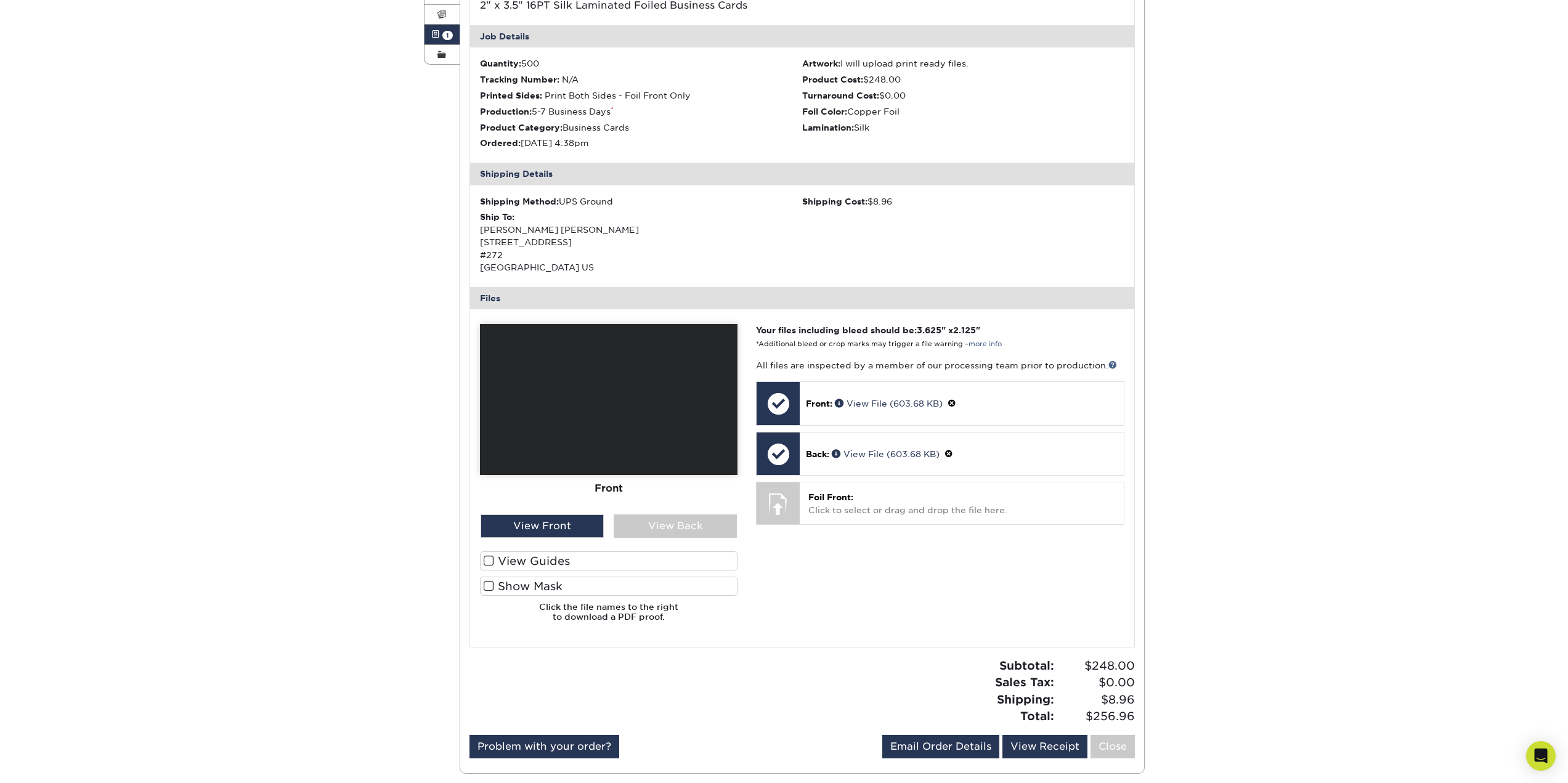
scroll to position [246, 0]
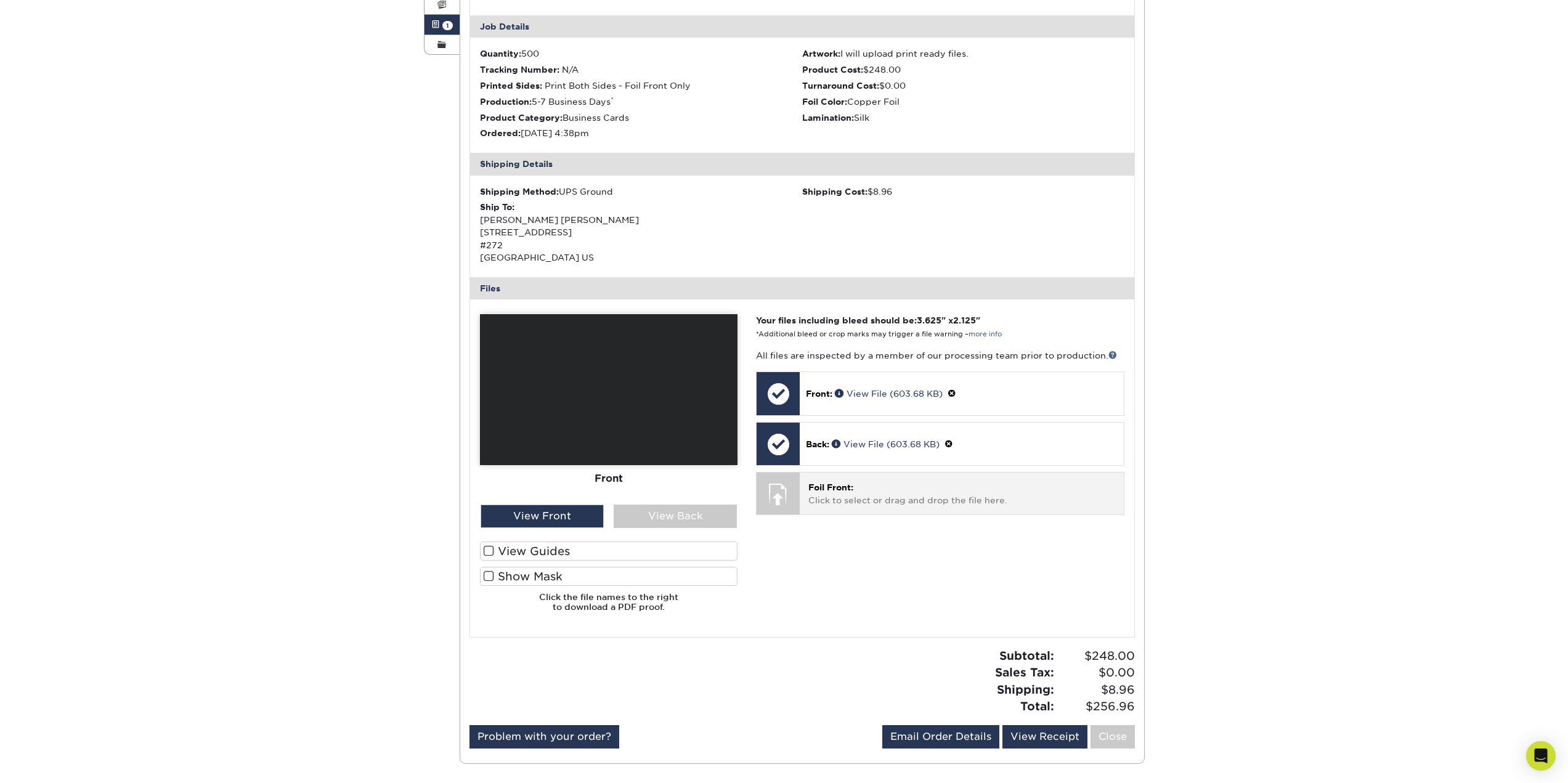
click at [842, 506] on p "Foil Front: Click to select or drag and drop the file here." at bounding box center [962, 494] width 306 height 25
click at [895, 518] on link "Approve" at bounding box center [881, 516] width 48 height 19
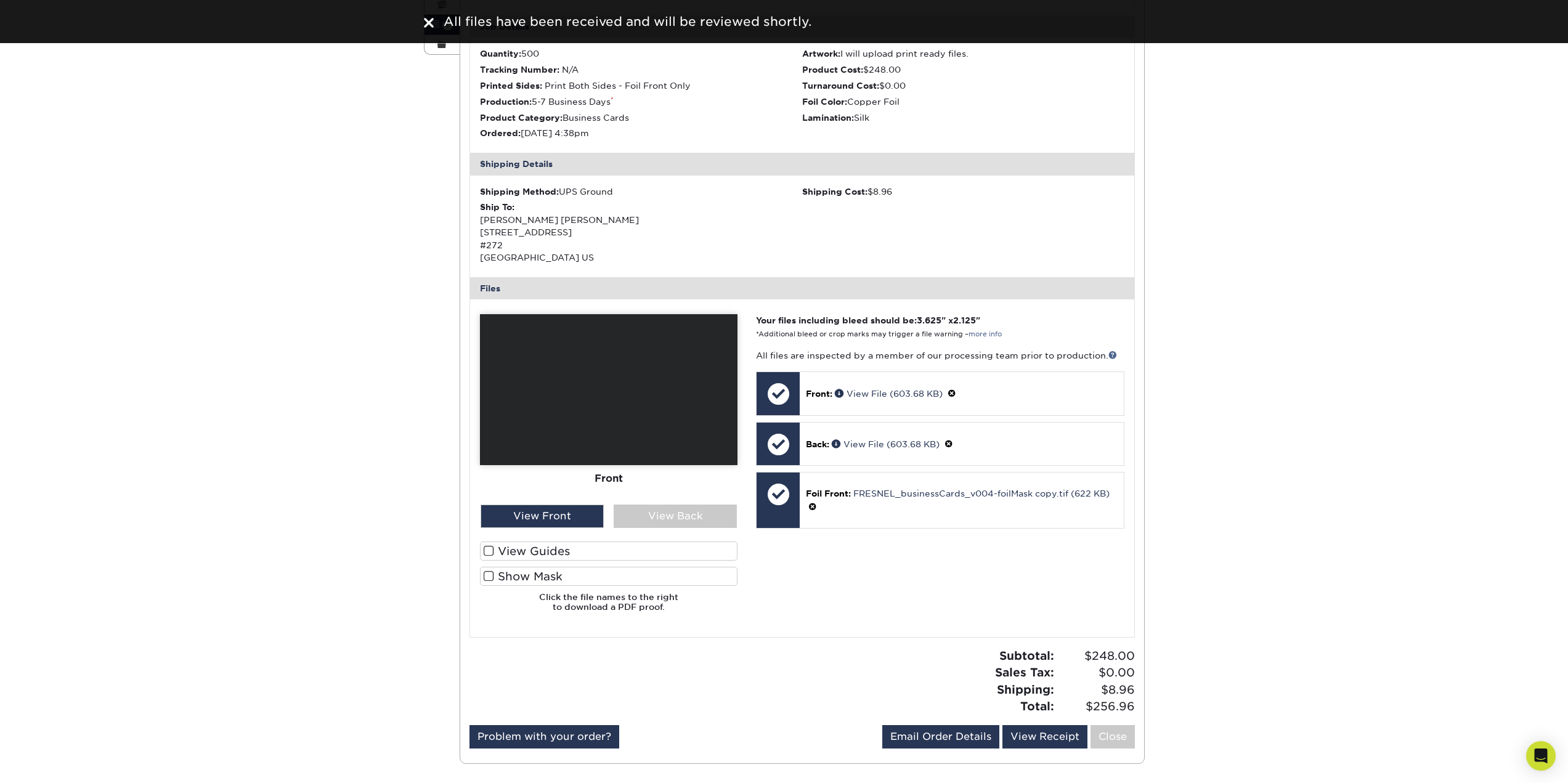
click at [487, 575] on span at bounding box center [489, 576] width 10 height 12
click at [0, 0] on input "Show Mask" at bounding box center [0, 0] width 0 height 0
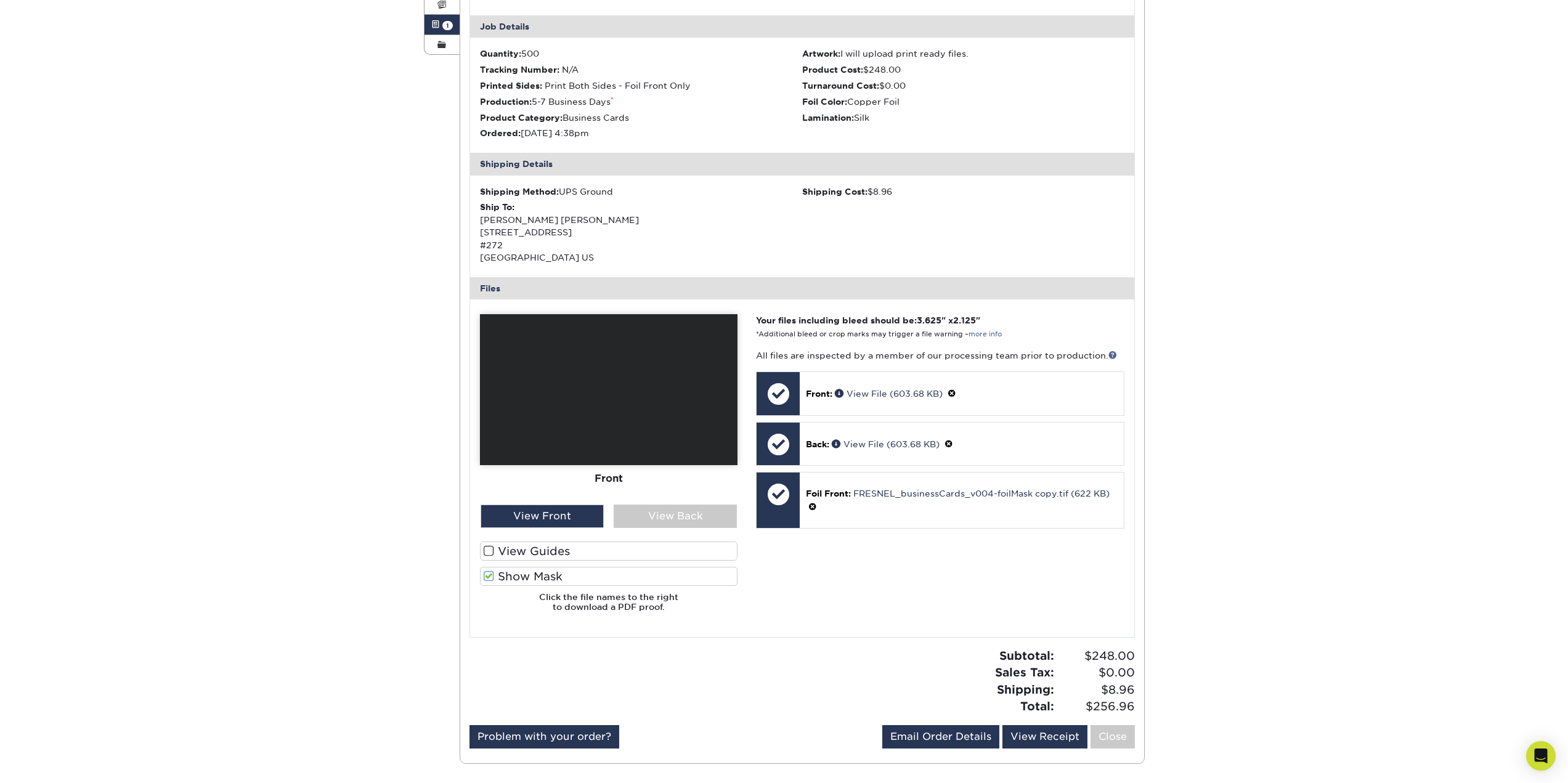
click at [488, 577] on span at bounding box center [489, 576] width 10 height 12
click at [0, 0] on input "Show Mask" at bounding box center [0, 0] width 0 height 0
click at [533, 518] on div "View Front" at bounding box center [542, 516] width 123 height 24
click at [489, 575] on span at bounding box center [489, 576] width 10 height 12
click at [0, 0] on input "Show Mask" at bounding box center [0, 0] width 0 height 0
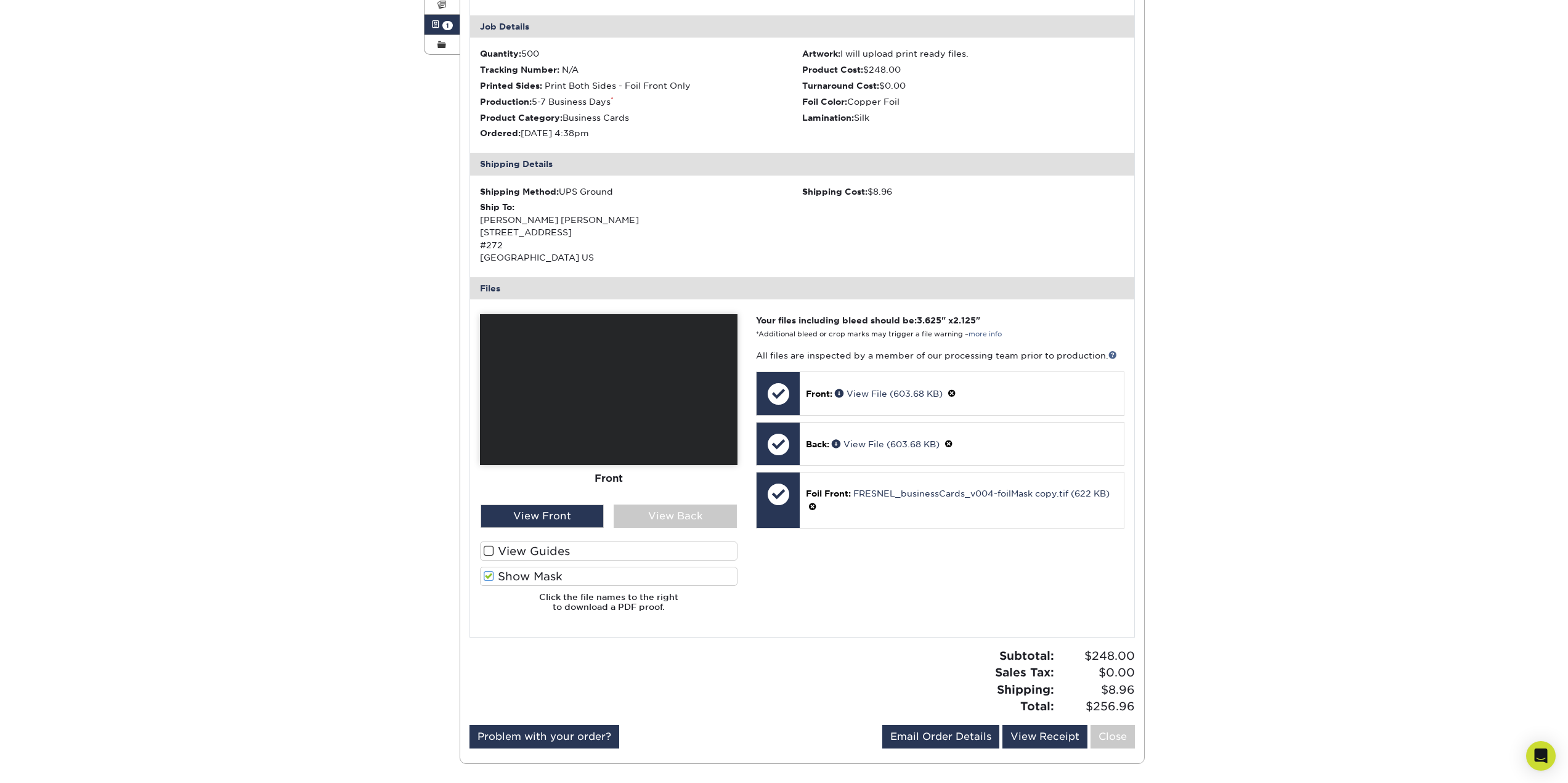
click at [524, 575] on label "Show Mask" at bounding box center [609, 577] width 258 height 19
click at [0, 0] on input "Show Mask" at bounding box center [0, 0] width 0 height 0
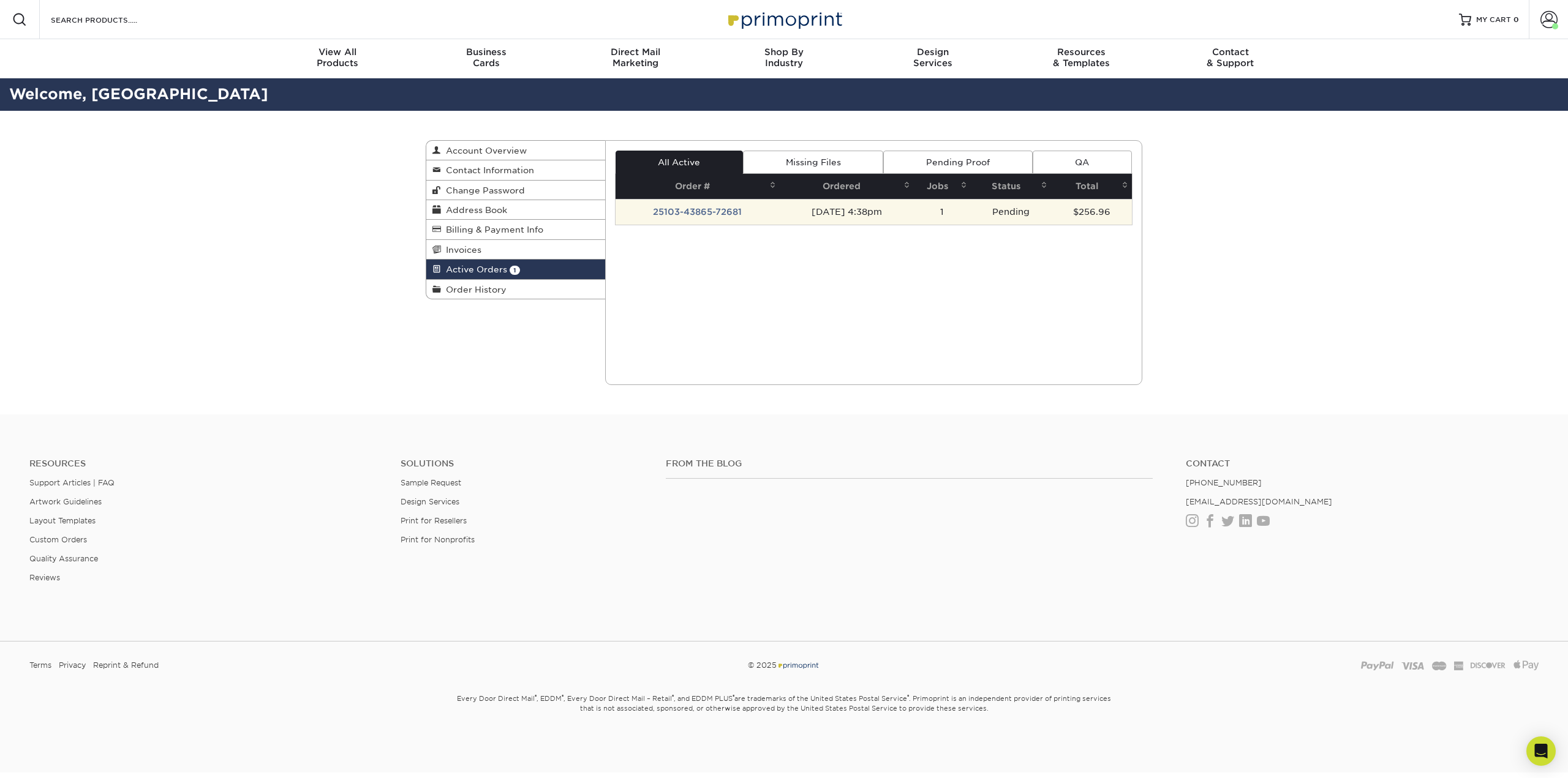
click at [684, 212] on td "25103-43865-72681" at bounding box center [697, 211] width 165 height 25
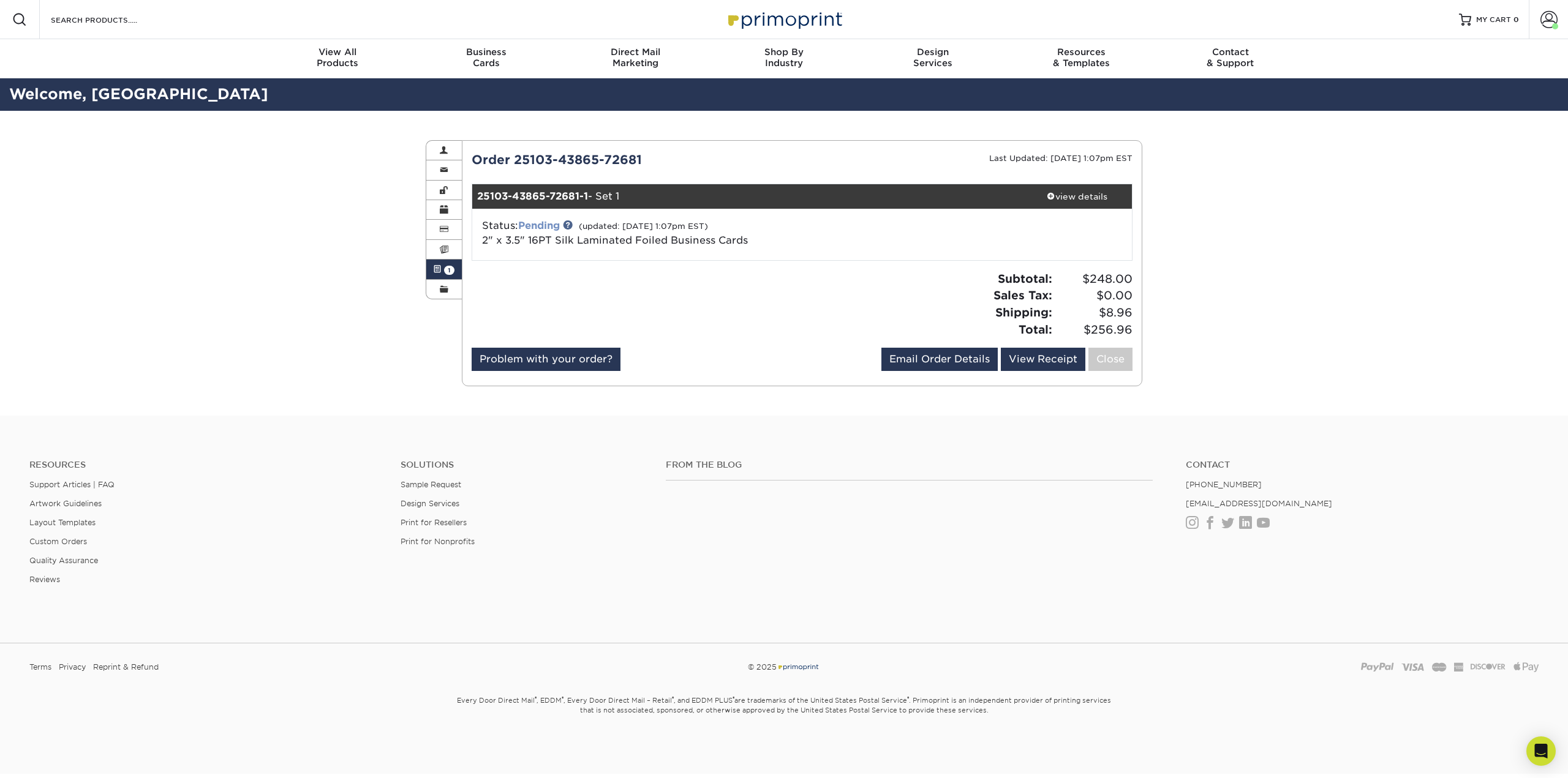
click at [551, 223] on link "Pending" at bounding box center [539, 225] width 42 height 12
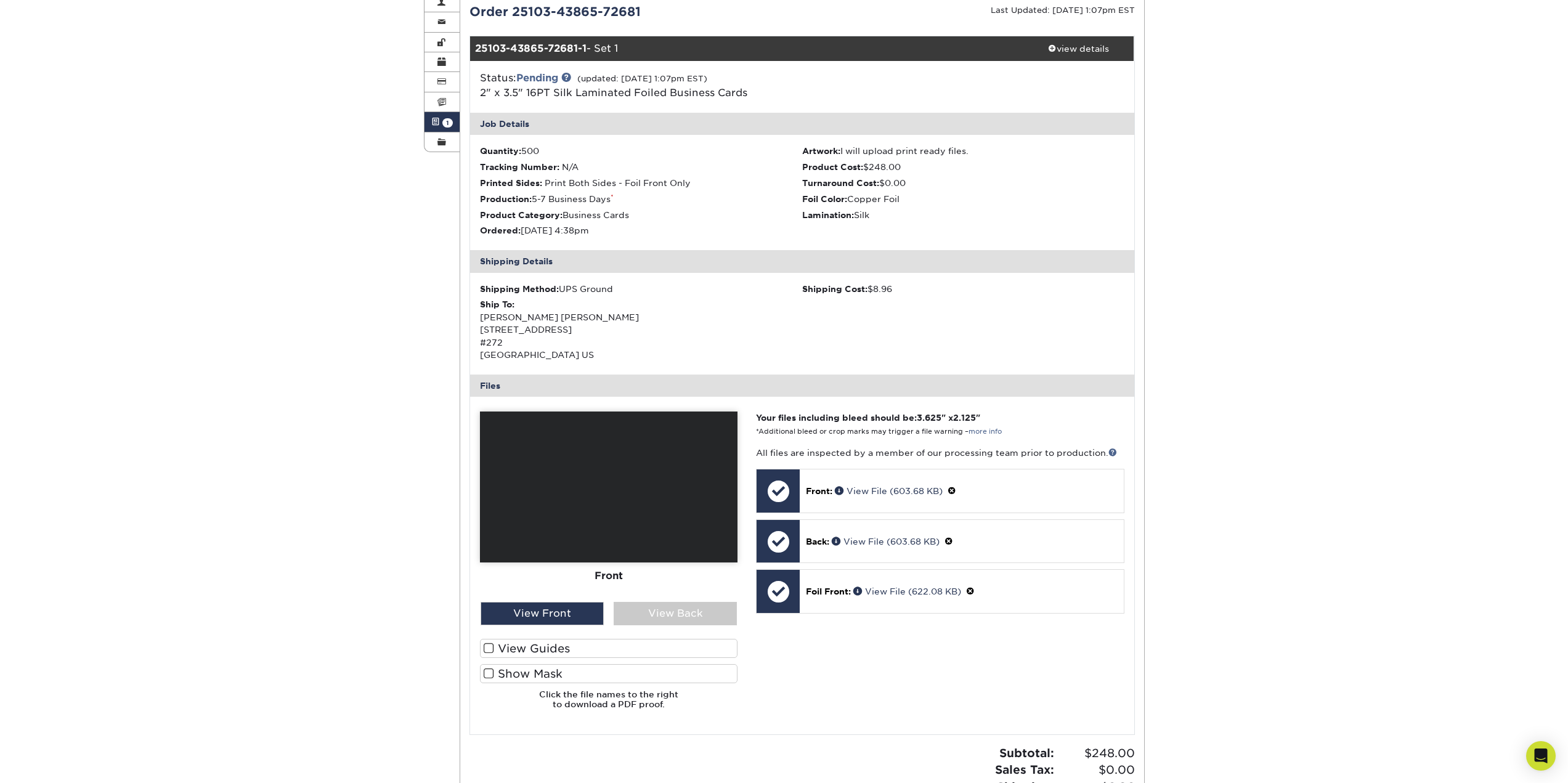
scroll to position [308, 0]
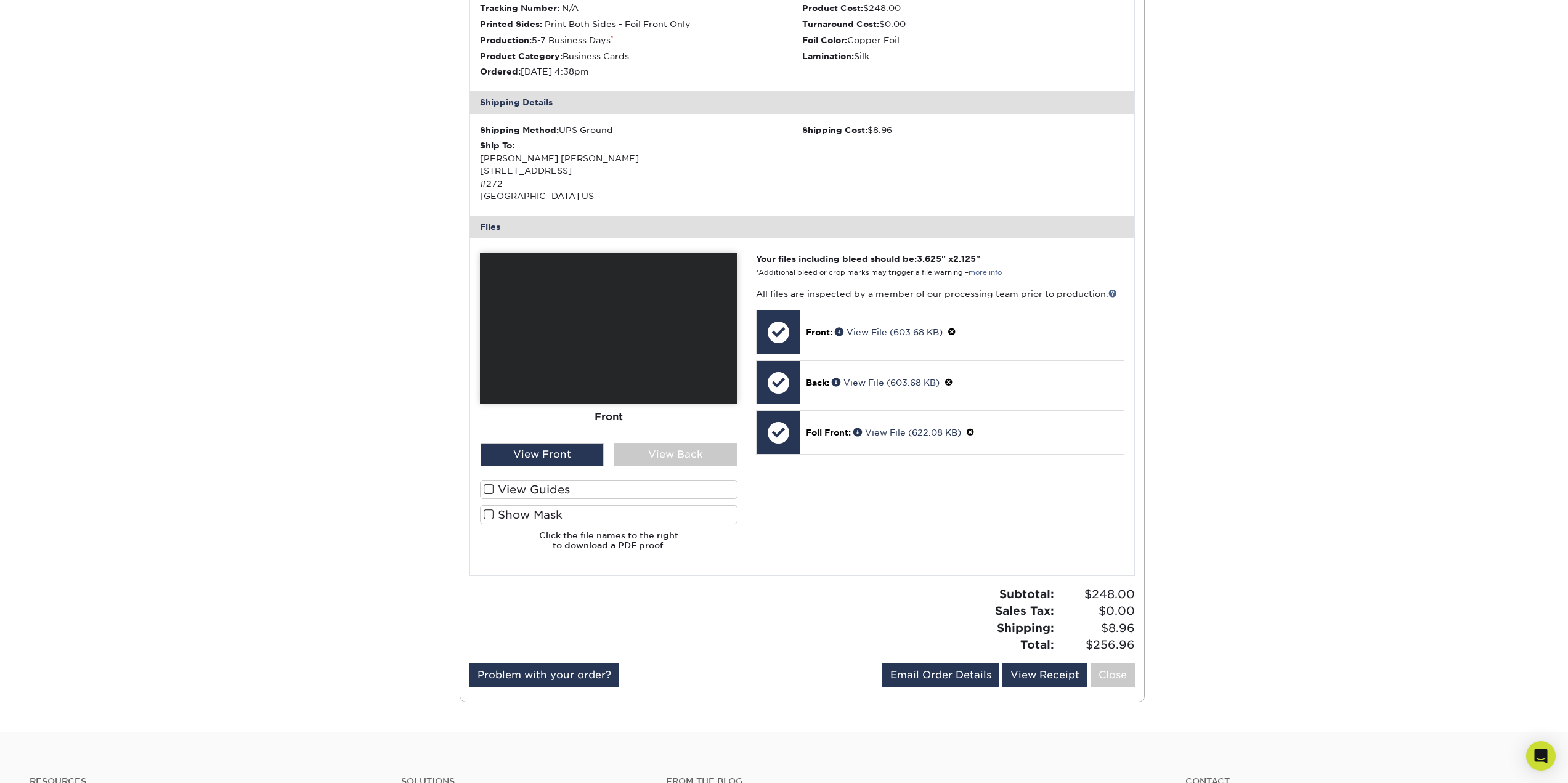
click at [490, 514] on span at bounding box center [489, 514] width 10 height 12
click at [0, 0] on input "Show Mask" at bounding box center [0, 0] width 0 height 0
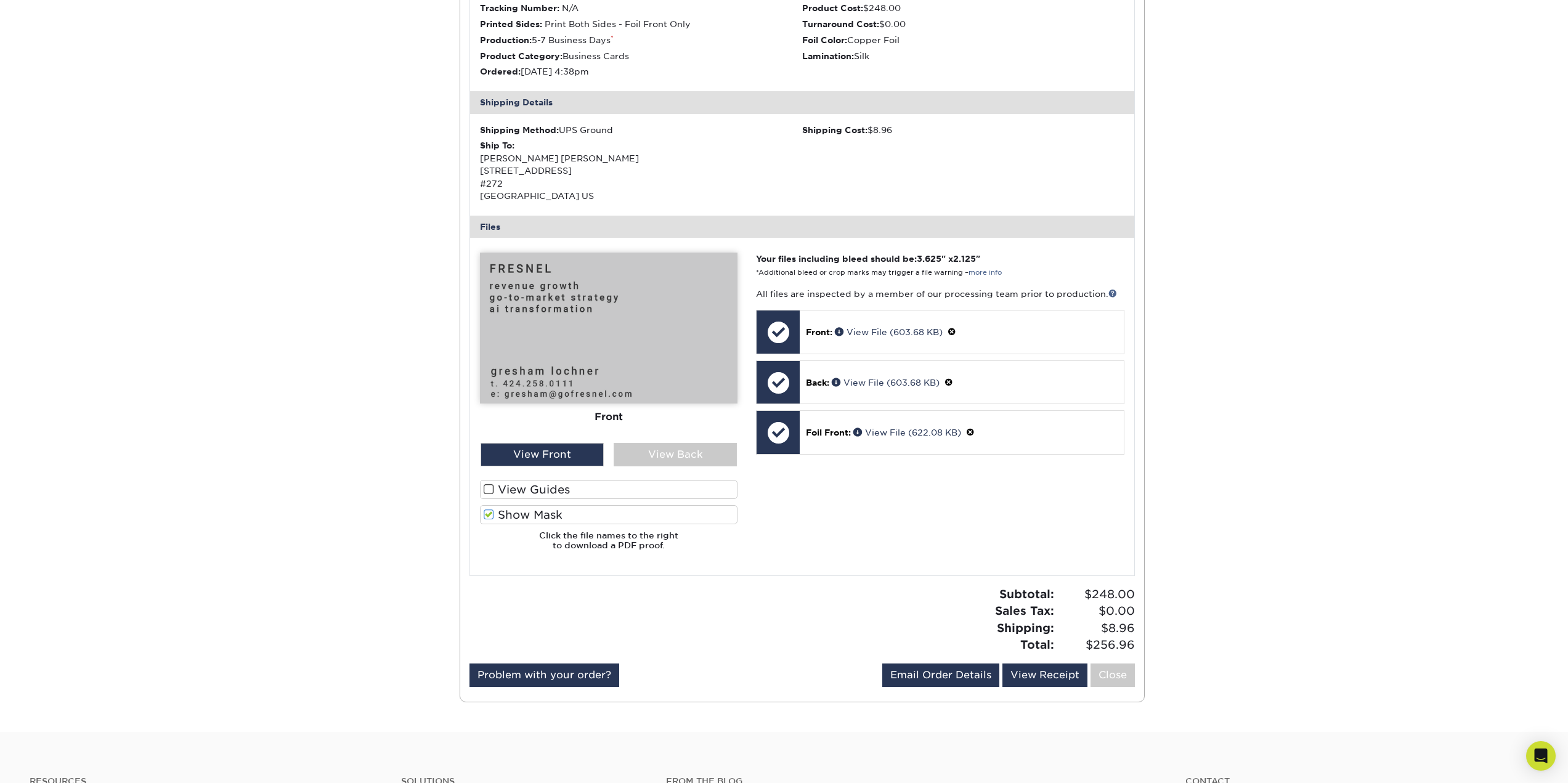
click at [488, 513] on span at bounding box center [489, 514] width 10 height 12
click at [0, 0] on input "Show Mask" at bounding box center [0, 0] width 0 height 0
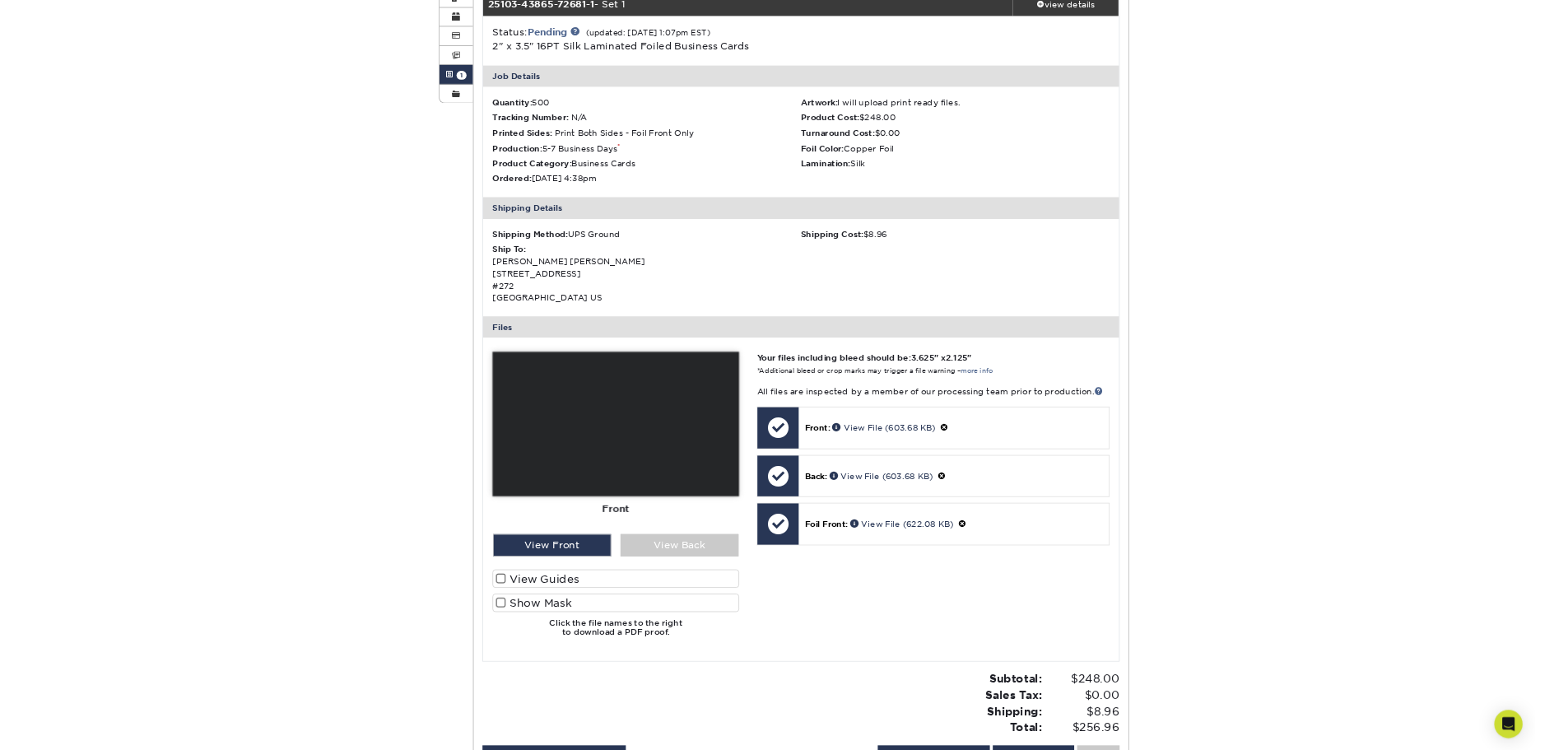
scroll to position [0, 0]
